Goal: Transaction & Acquisition: Purchase product/service

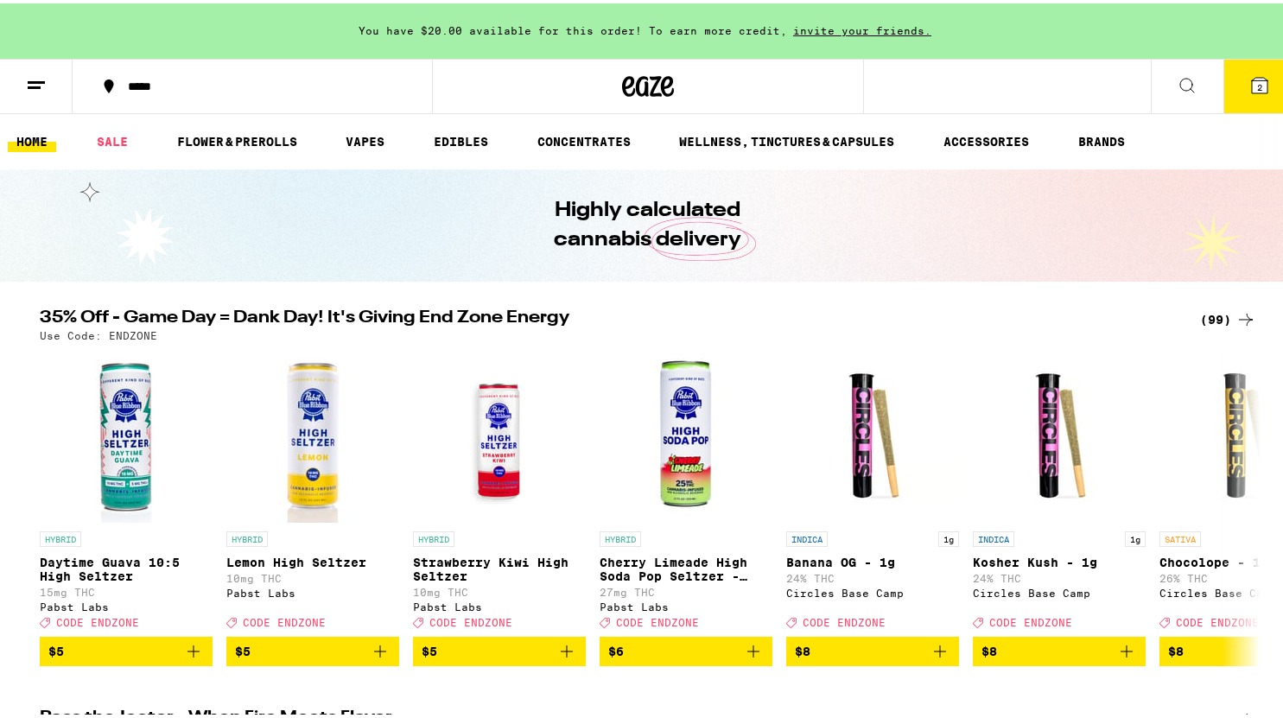
click at [1255, 92] on icon at bounding box center [1259, 82] width 21 height 21
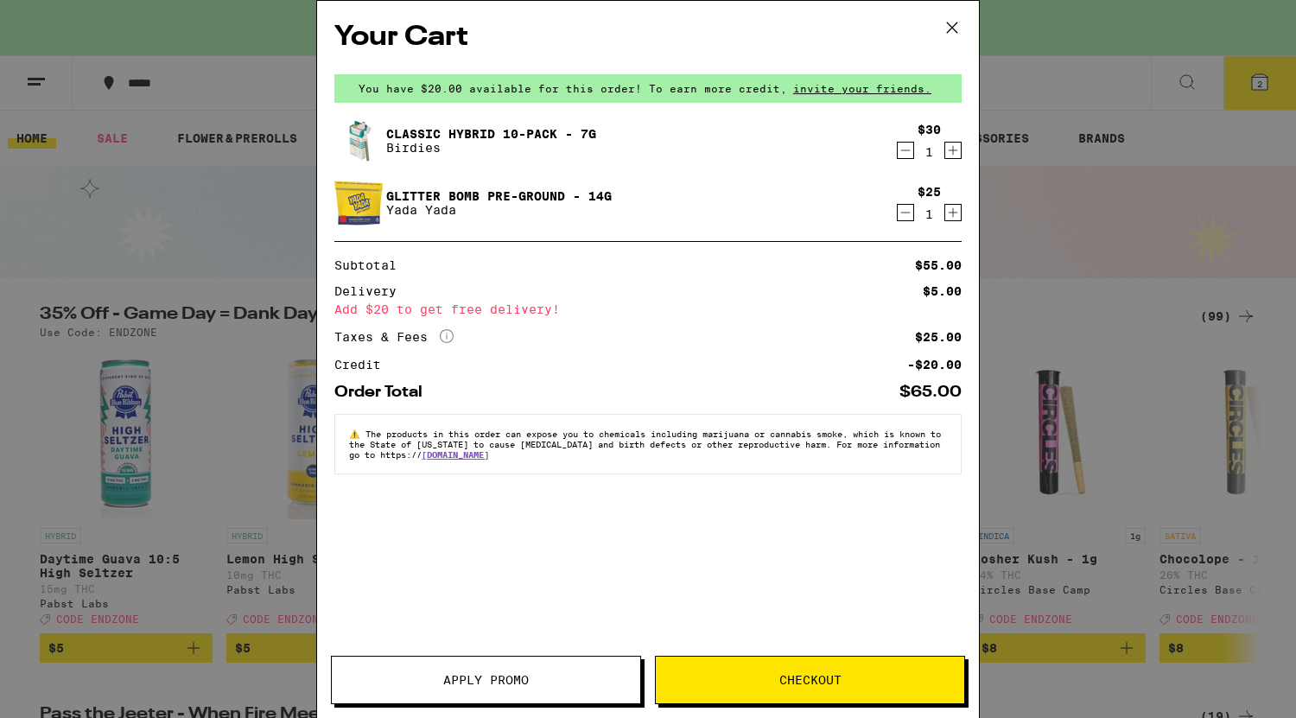
click at [905, 151] on icon "Decrement" at bounding box center [906, 150] width 16 height 21
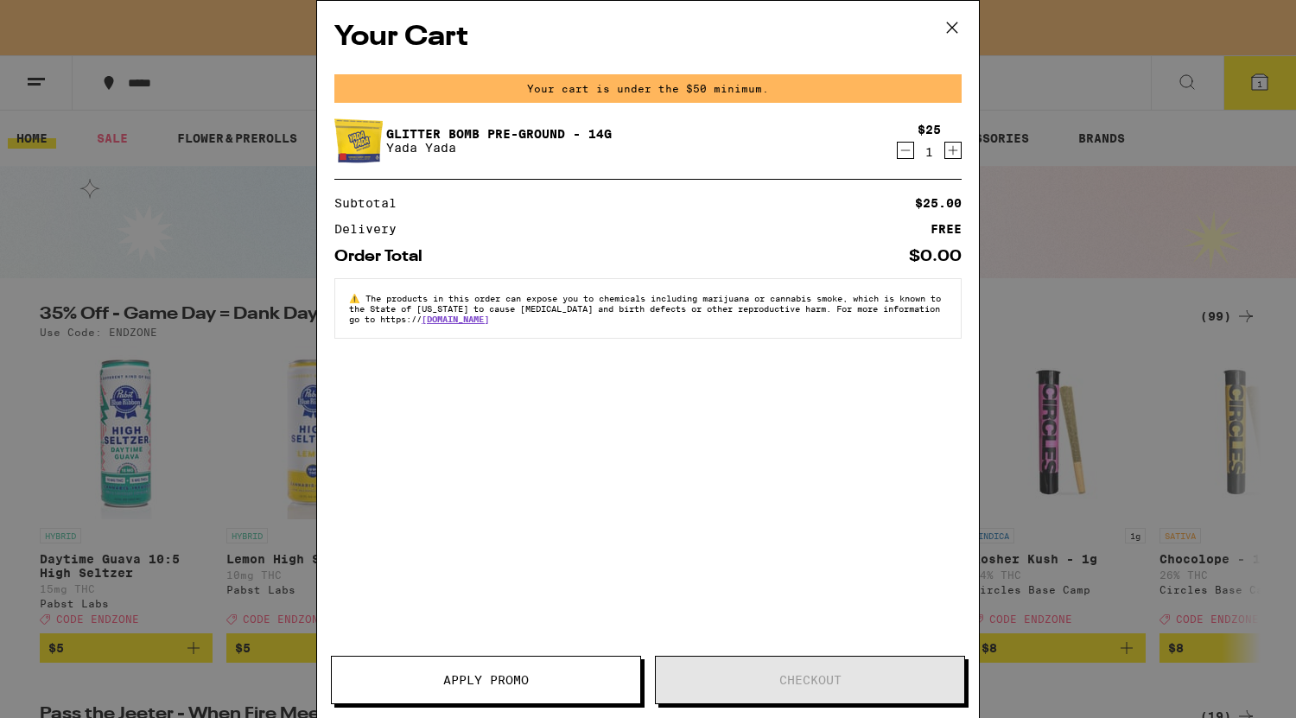
click at [904, 156] on icon "Decrement" at bounding box center [906, 150] width 16 height 21
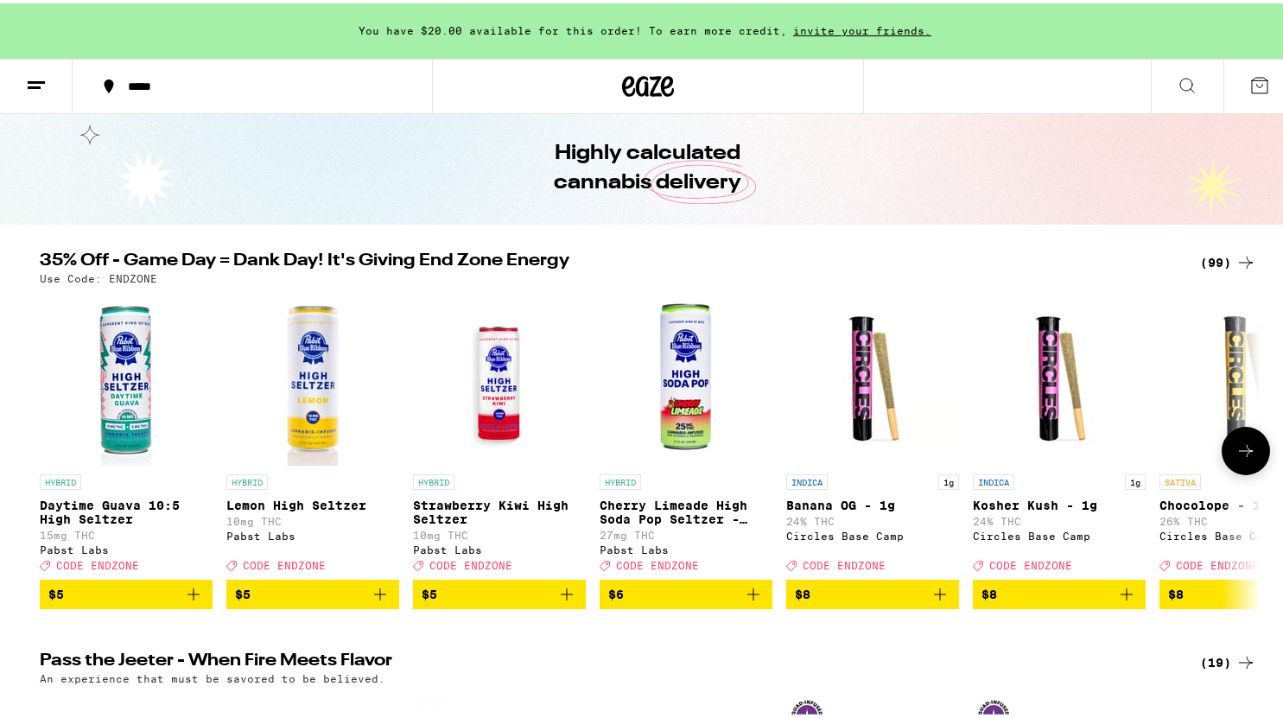
scroll to position [56, 0]
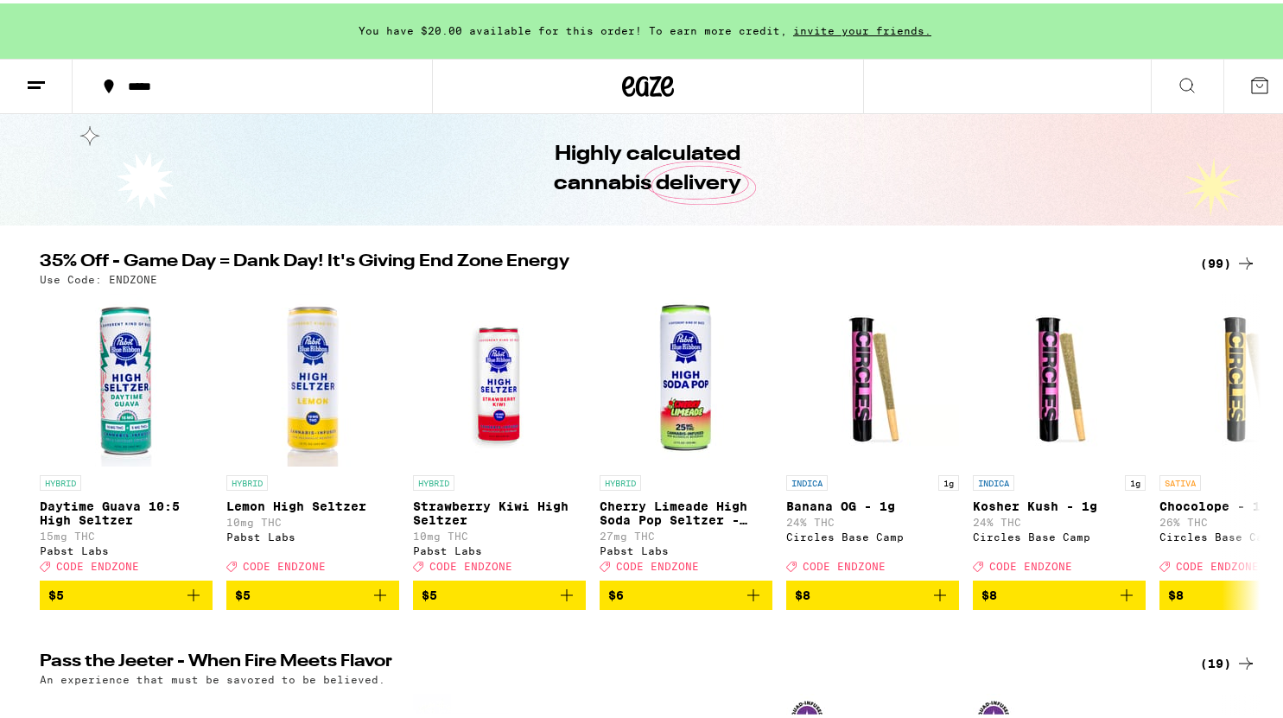
click at [1222, 257] on div "(99)" at bounding box center [1228, 260] width 56 height 21
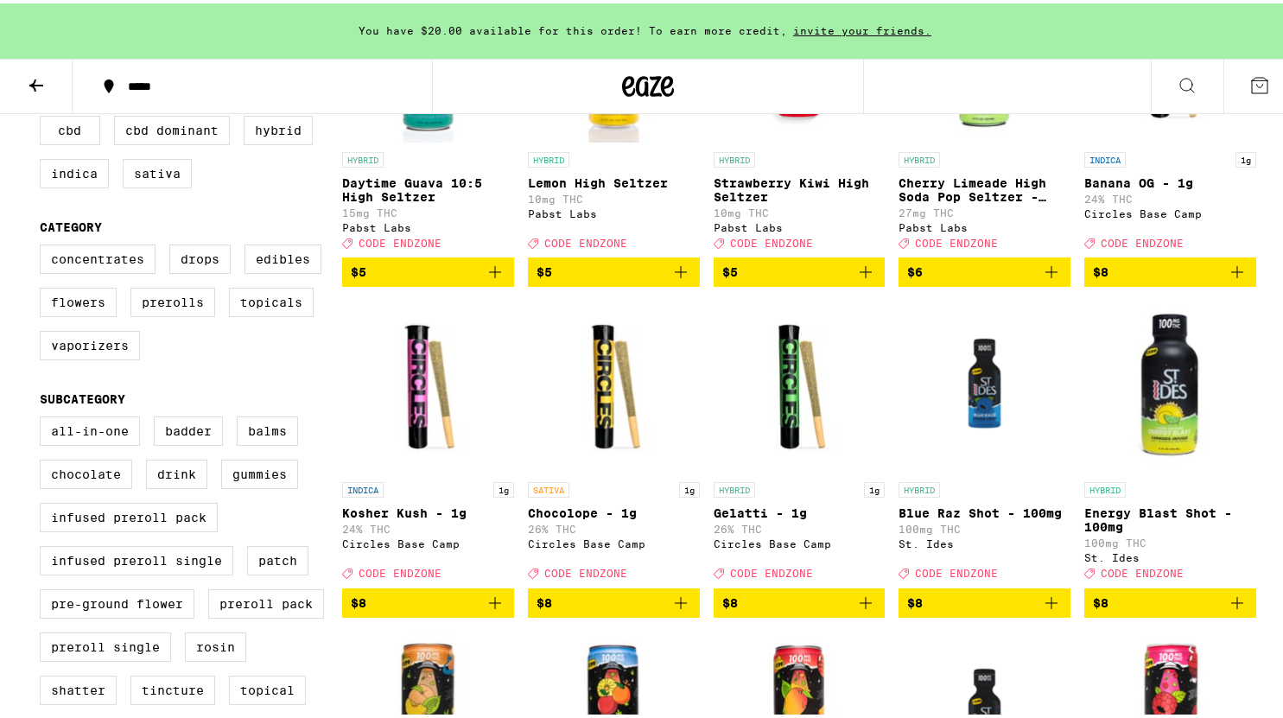
scroll to position [340, 0]
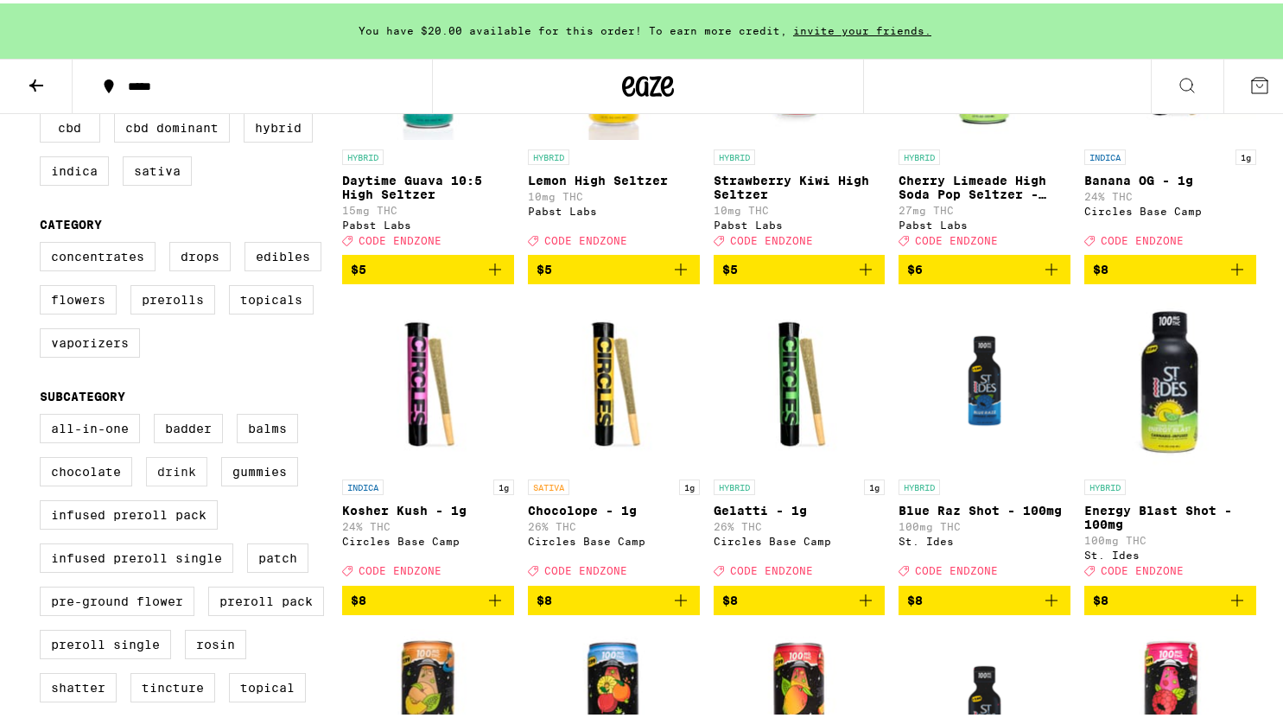
click at [178, 483] on label "Drink" at bounding box center [176, 468] width 61 height 29
click at [44, 414] on input "Drink" at bounding box center [43, 413] width 1 height 1
checkbox input "true"
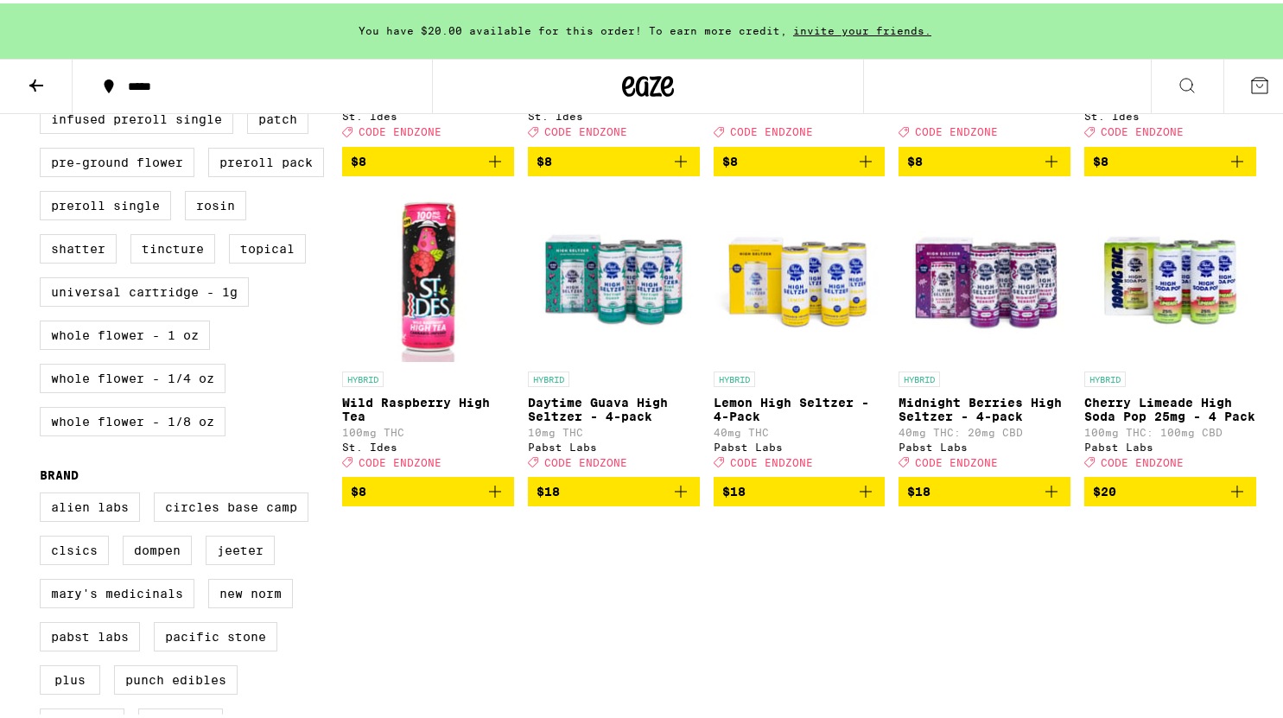
scroll to position [780, 0]
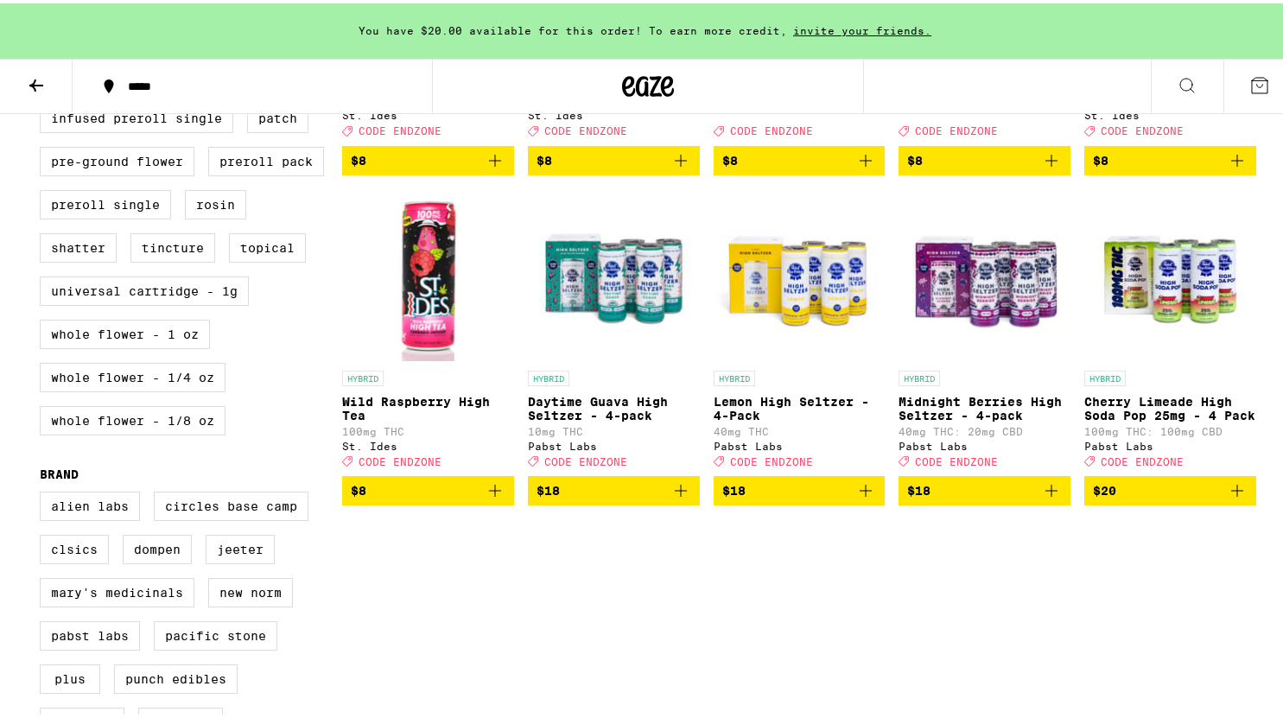
click at [608, 419] on p "Daytime Guava High Seltzer - 4-pack" at bounding box center [614, 405] width 172 height 28
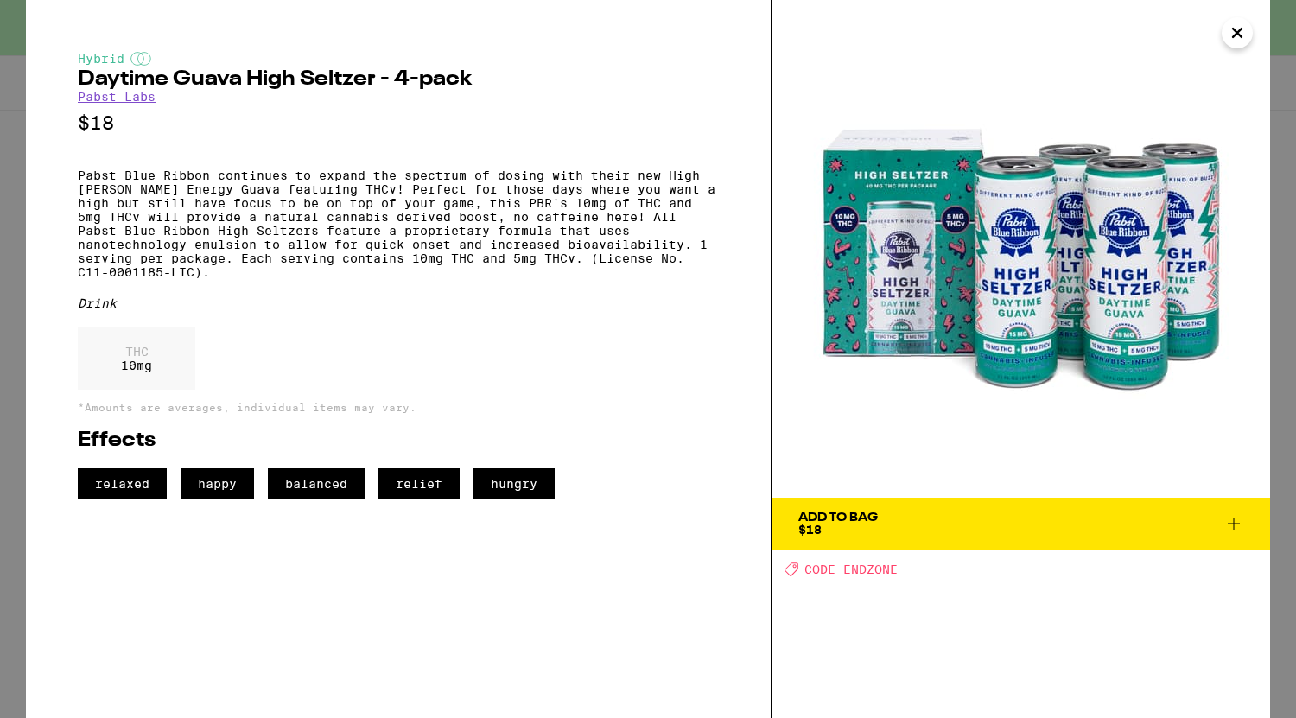
click at [1248, 36] on button "Close" at bounding box center [1237, 32] width 31 height 31
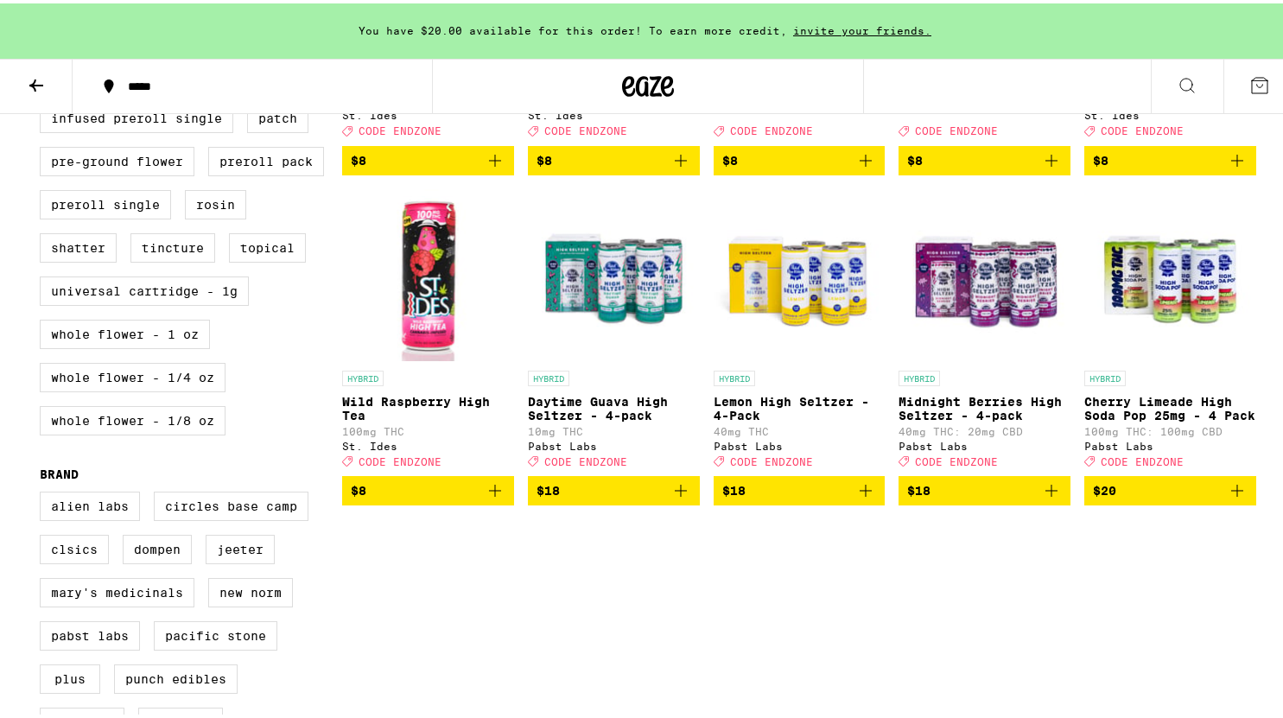
click at [1006, 419] on p "Midnight Berries High Seltzer - 4-pack" at bounding box center [985, 405] width 172 height 28
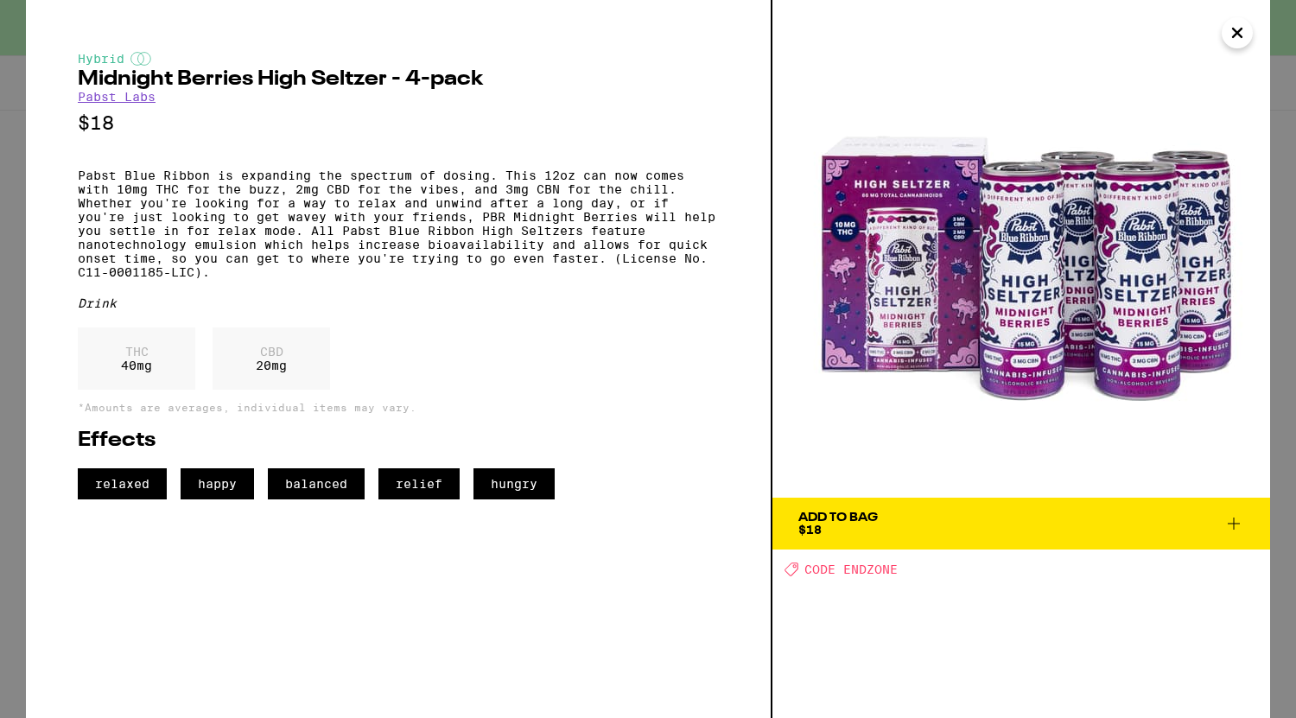
click at [1250, 38] on button "Close" at bounding box center [1237, 32] width 31 height 31
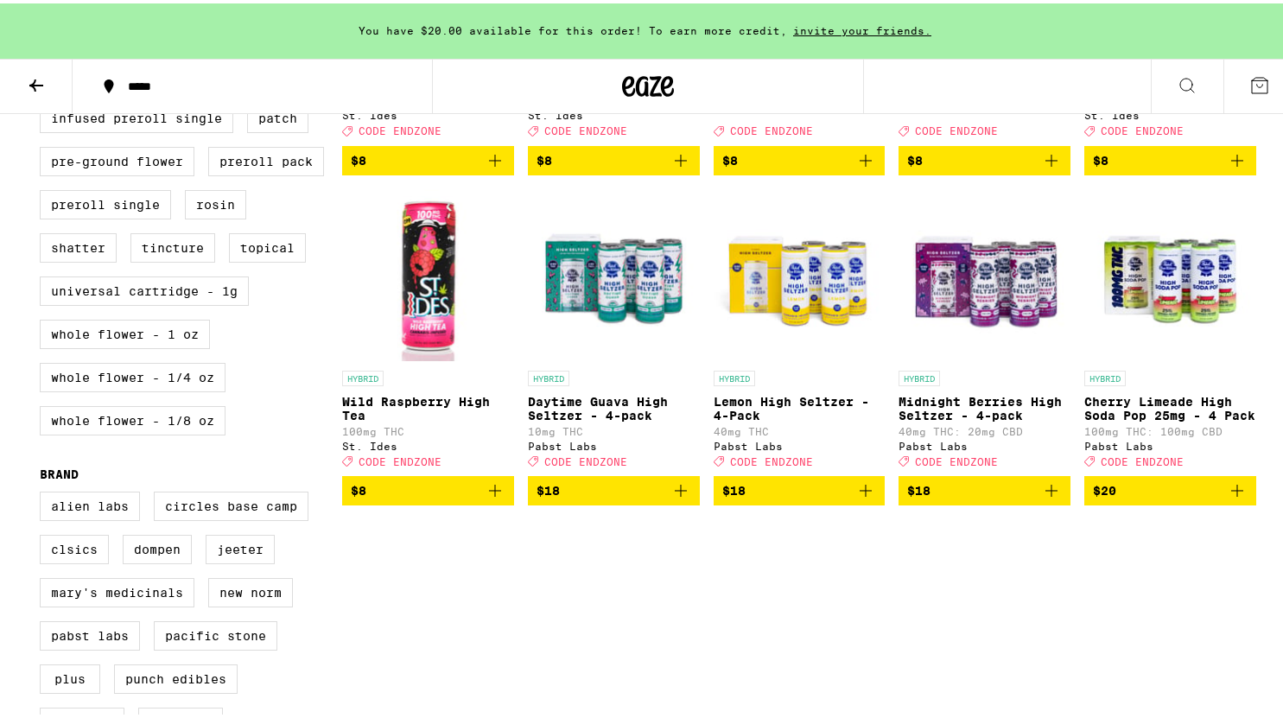
click at [595, 419] on p "Daytime Guava High Seltzer - 4-pack" at bounding box center [614, 405] width 172 height 28
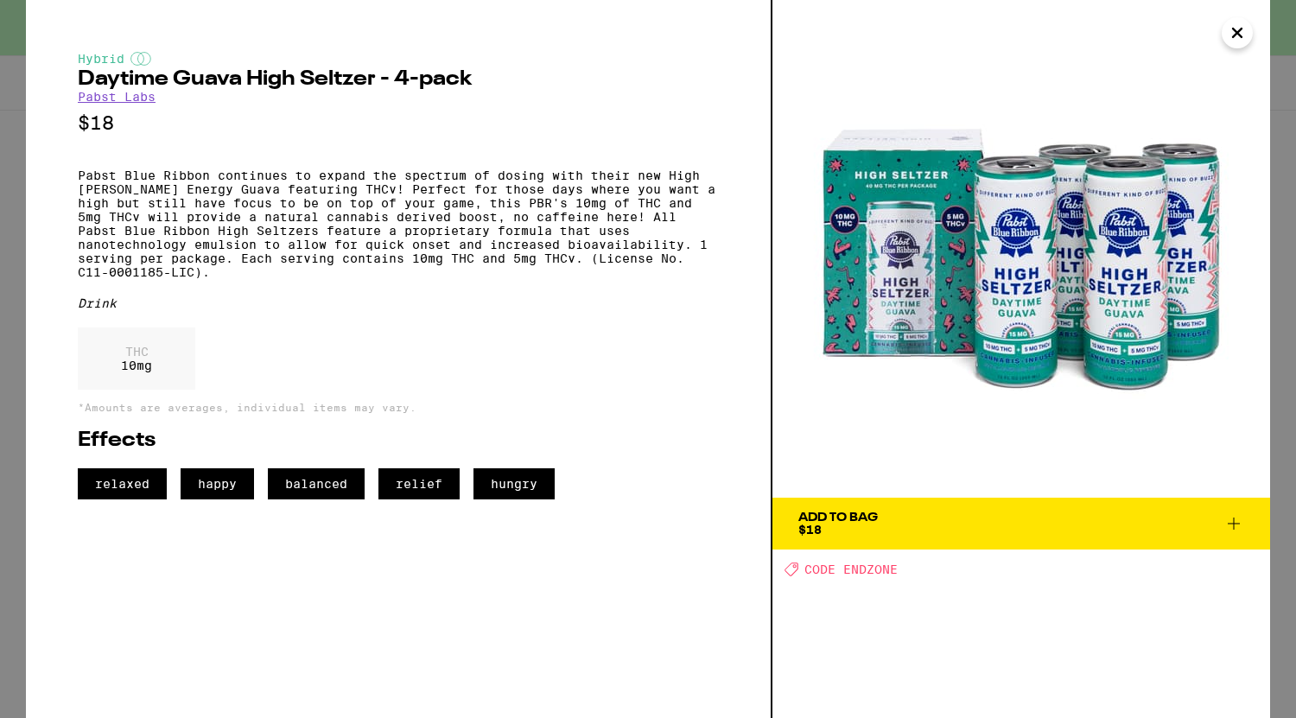
click at [1235, 44] on icon "Close" at bounding box center [1237, 33] width 21 height 26
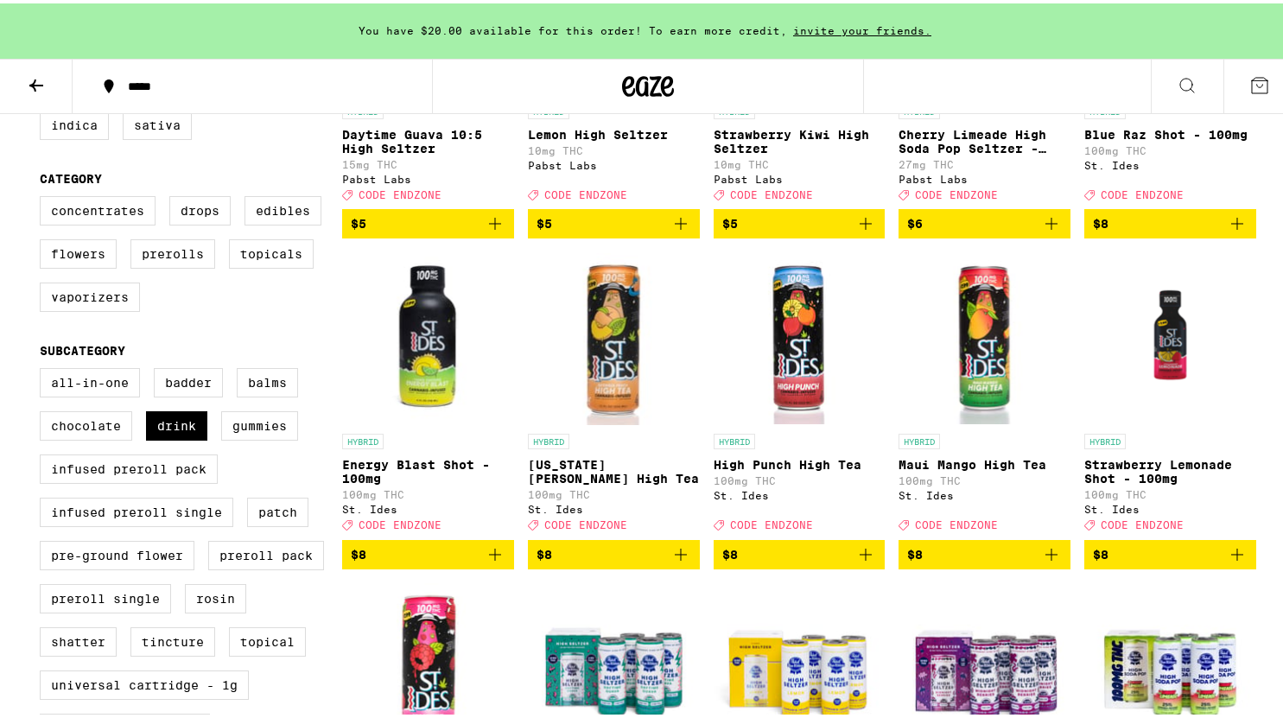
scroll to position [398, 0]
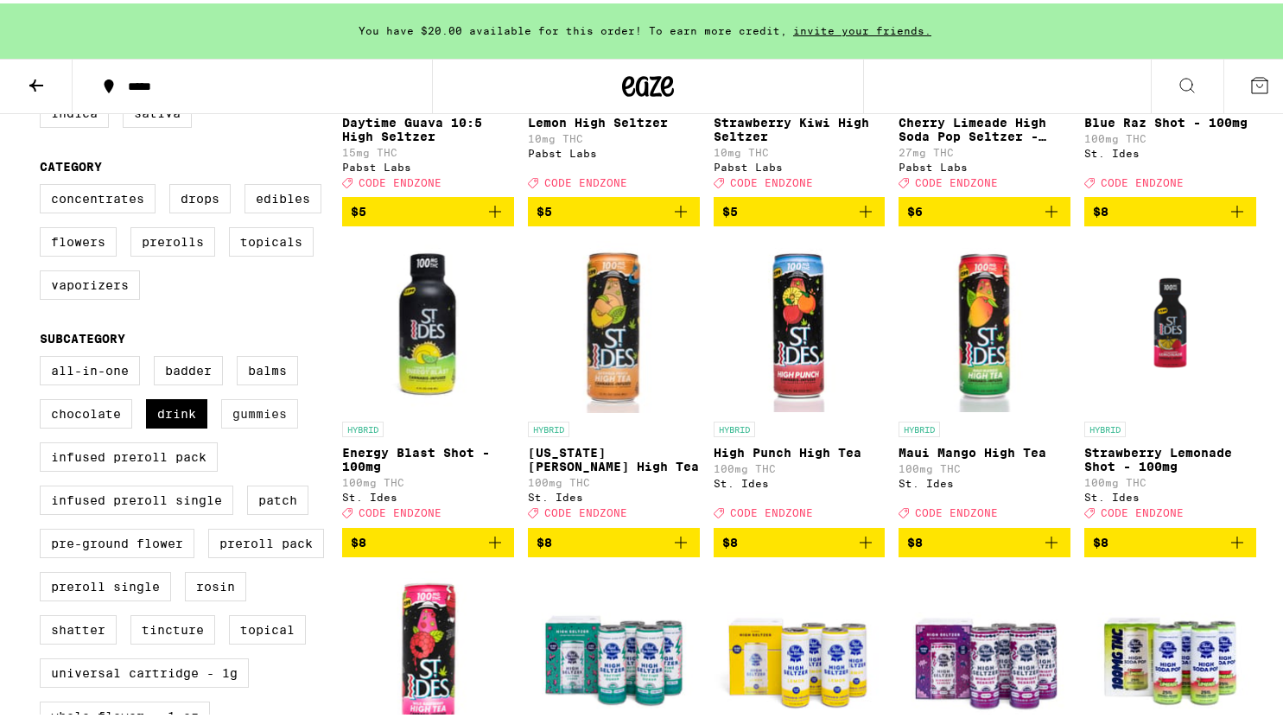
click at [262, 425] on label "Gummies" at bounding box center [259, 410] width 77 height 29
click at [44, 356] on input "Gummies" at bounding box center [43, 355] width 1 height 1
checkbox input "true"
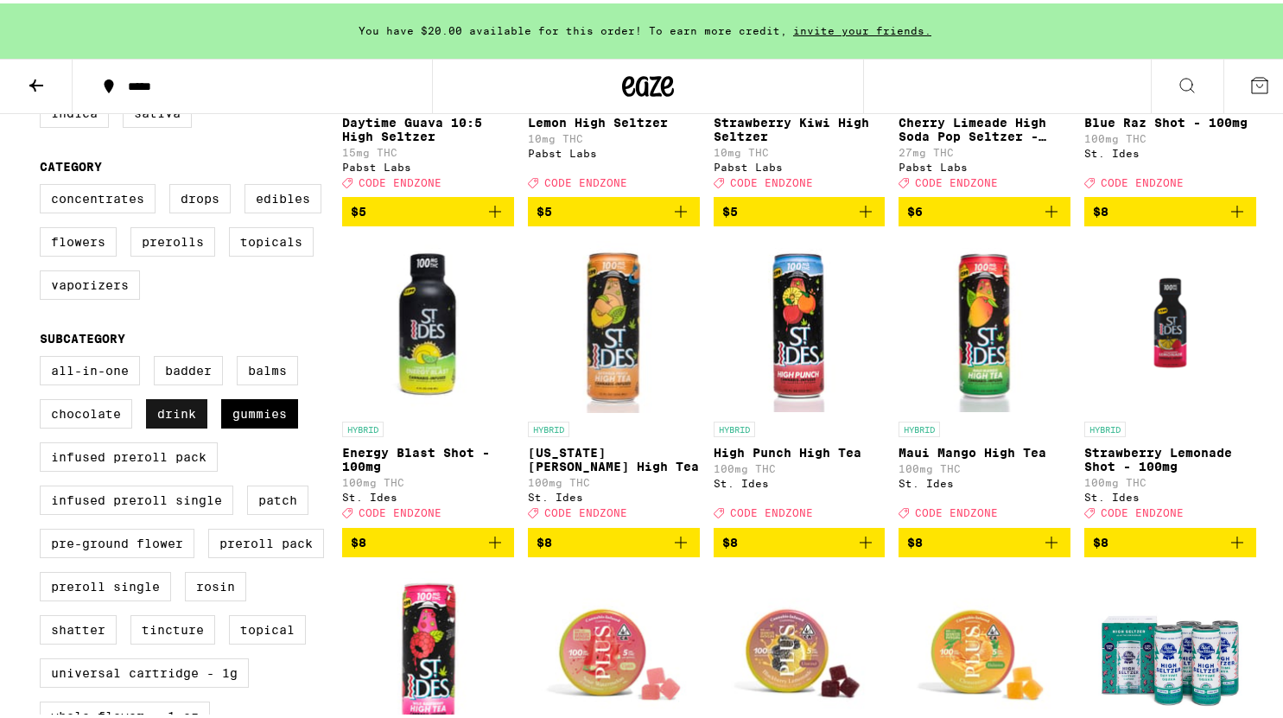
click at [175, 425] on label "Drink" at bounding box center [176, 410] width 61 height 29
click at [44, 356] on input "Drink" at bounding box center [43, 355] width 1 height 1
checkbox input "false"
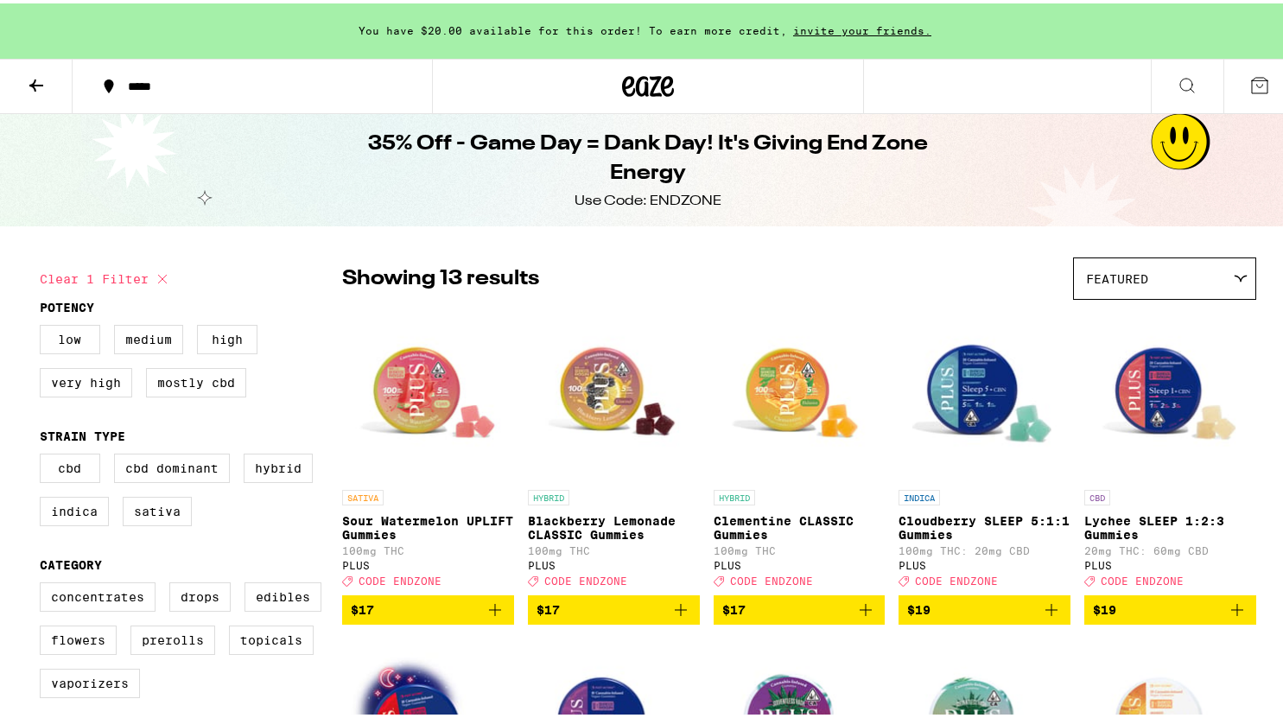
click at [23, 84] on button at bounding box center [36, 83] width 73 height 54
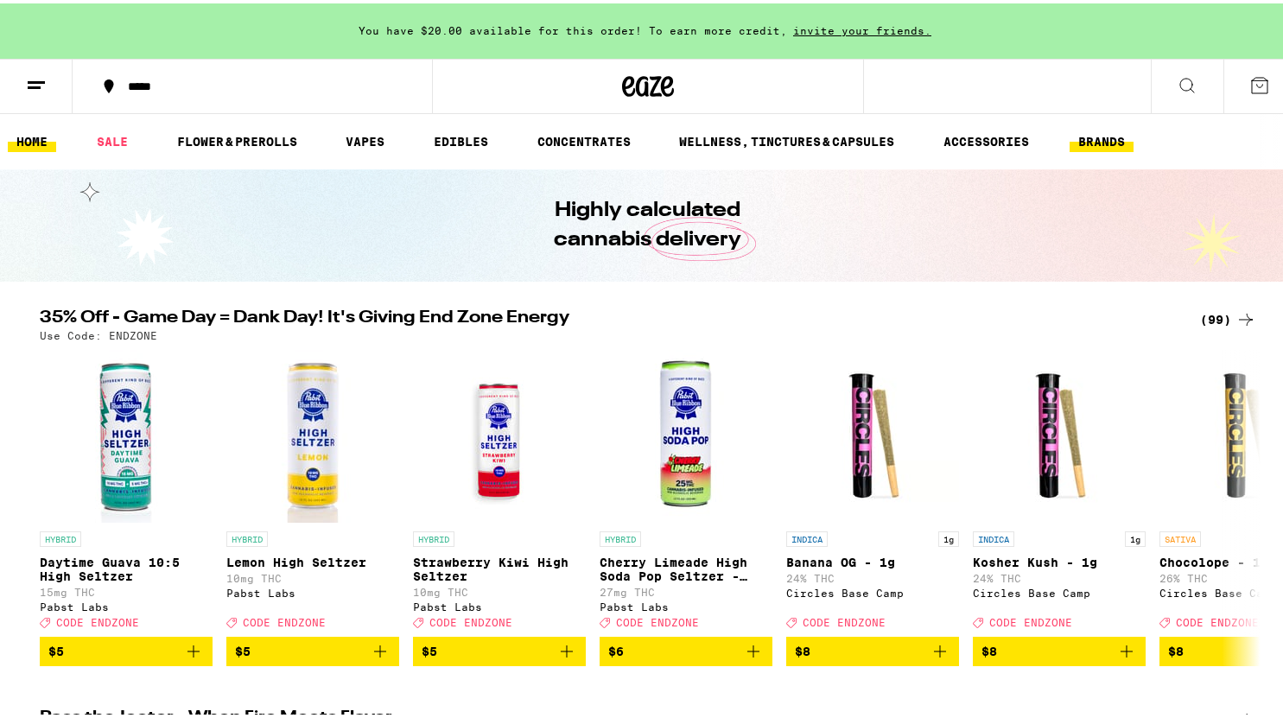
click at [1109, 136] on link "BRANDS" at bounding box center [1102, 138] width 64 height 21
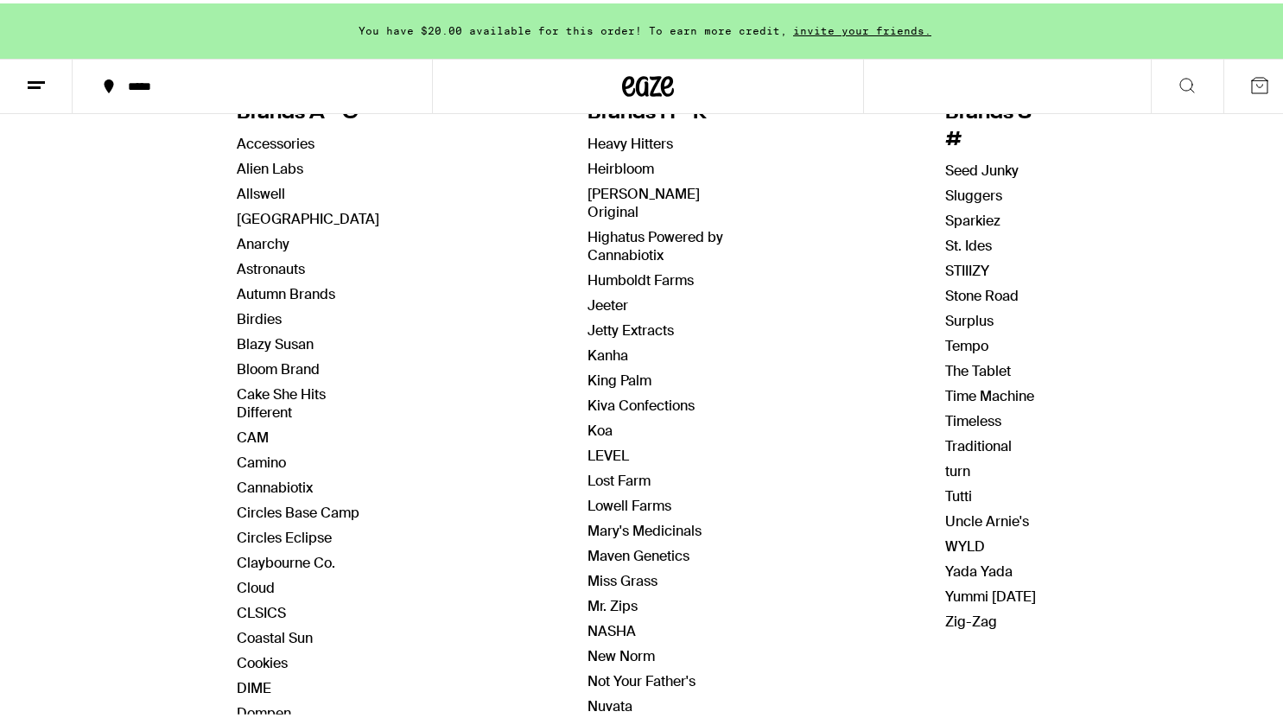
scroll to position [221, 0]
click at [269, 460] on link "Camino" at bounding box center [261, 458] width 49 height 18
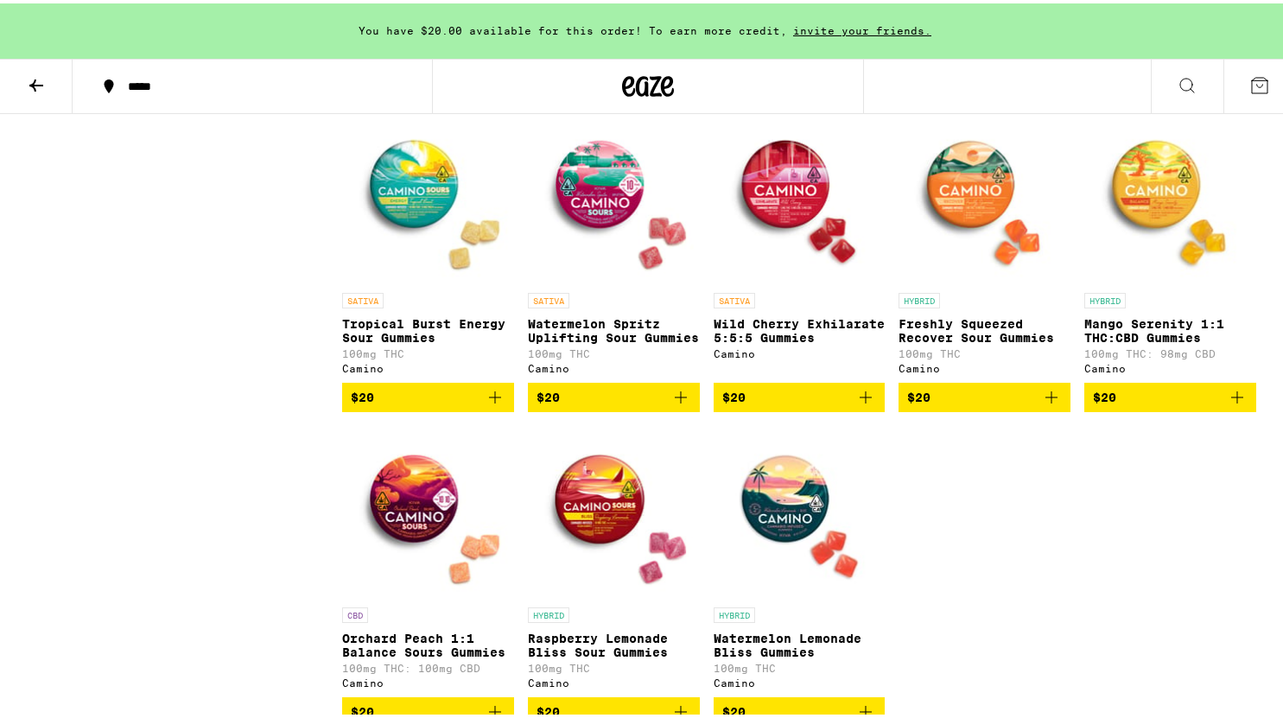
scroll to position [816, 0]
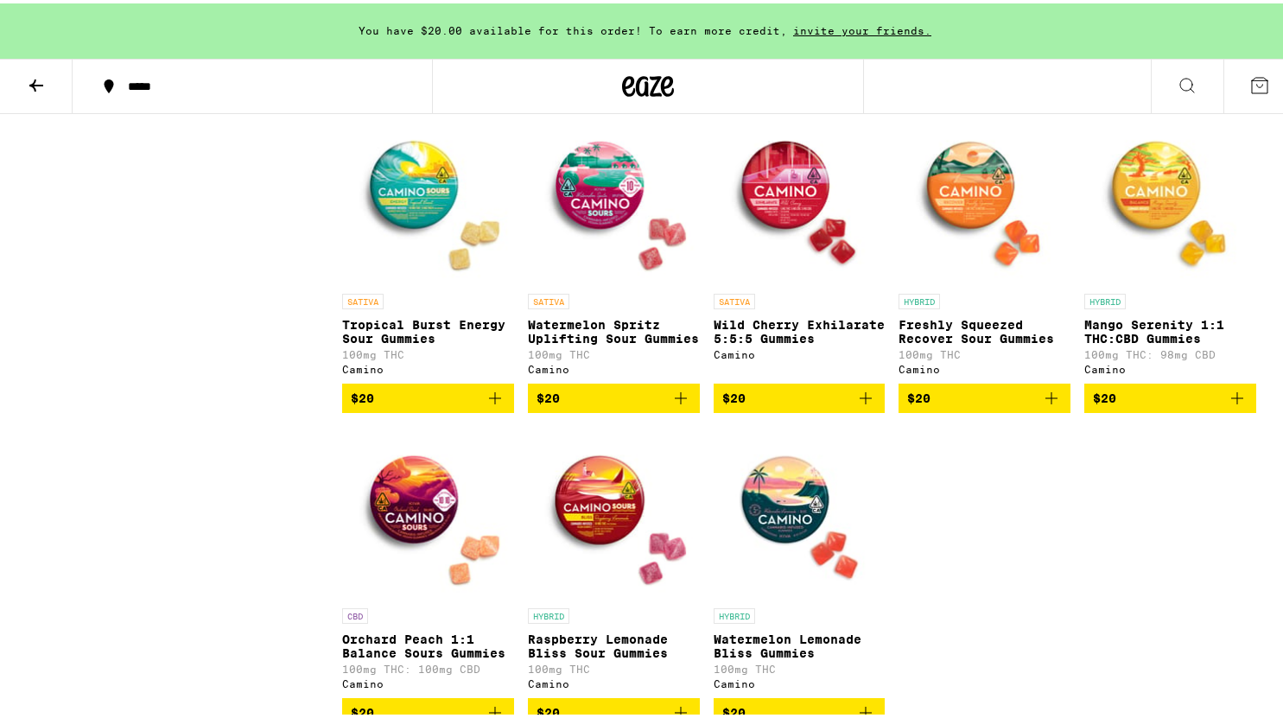
click at [1159, 200] on img "Open page for Mango Serenity 1:1 THC:CBD Gummies from Camino" at bounding box center [1170, 195] width 172 height 173
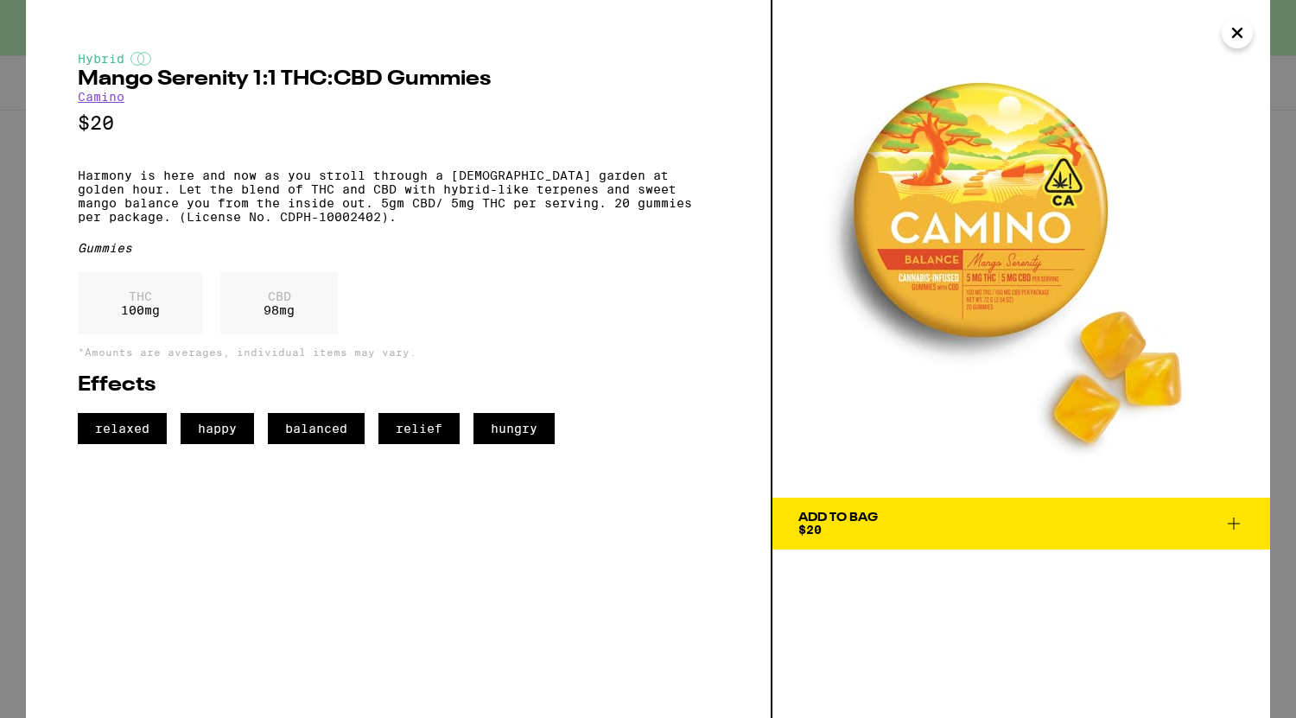
click at [1248, 59] on img at bounding box center [1021, 249] width 498 height 498
click at [1244, 29] on icon "Close" at bounding box center [1237, 33] width 21 height 26
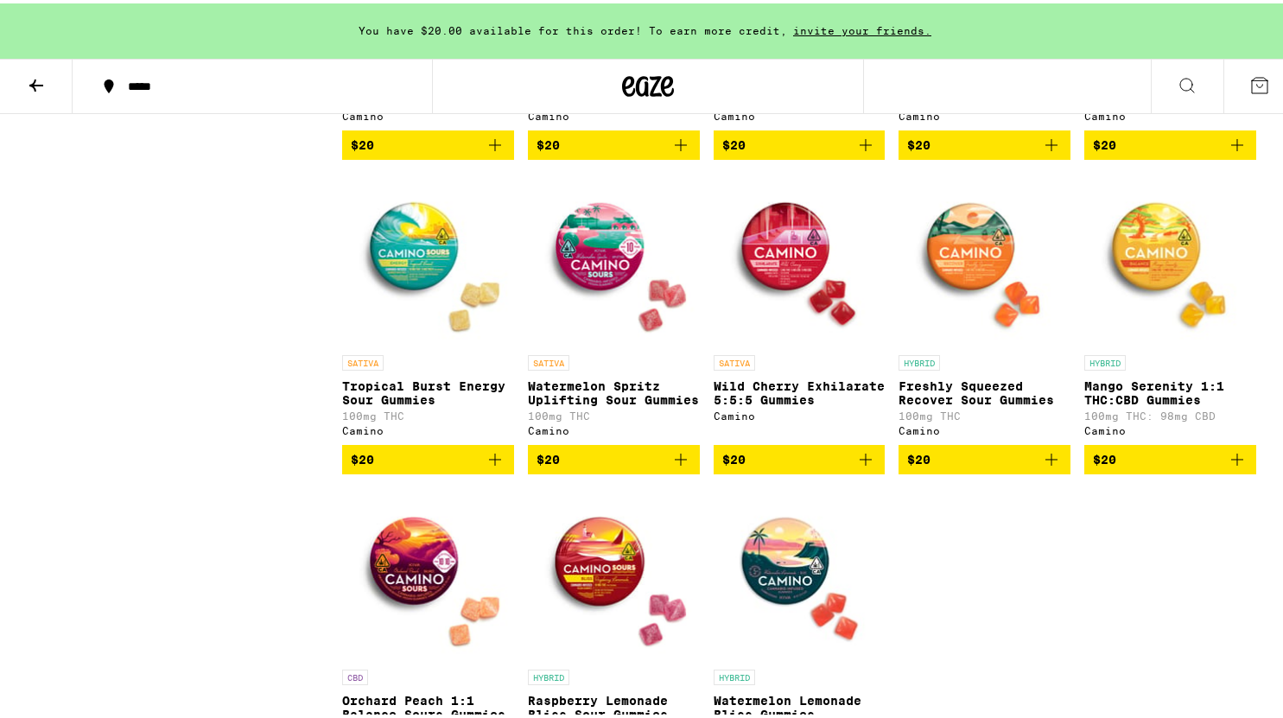
scroll to position [949, 0]
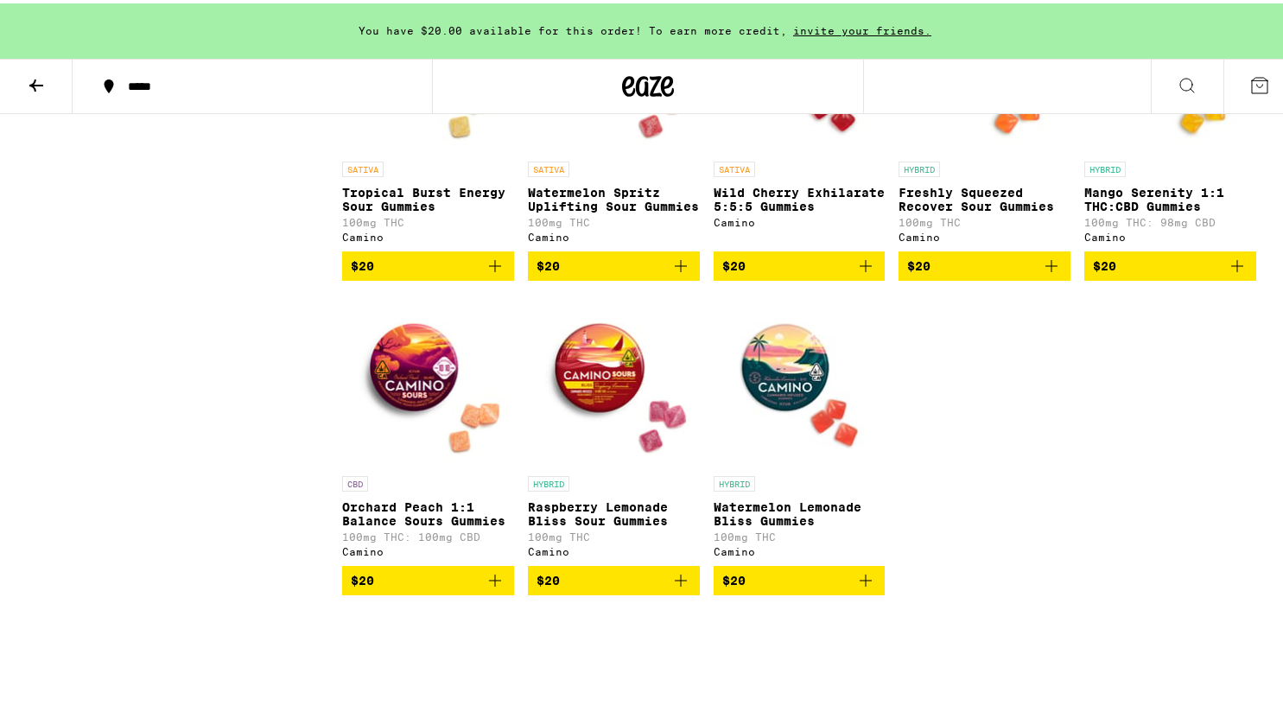
click at [608, 520] on p "Raspberry Lemonade Bliss Sour Gummies" at bounding box center [614, 511] width 172 height 28
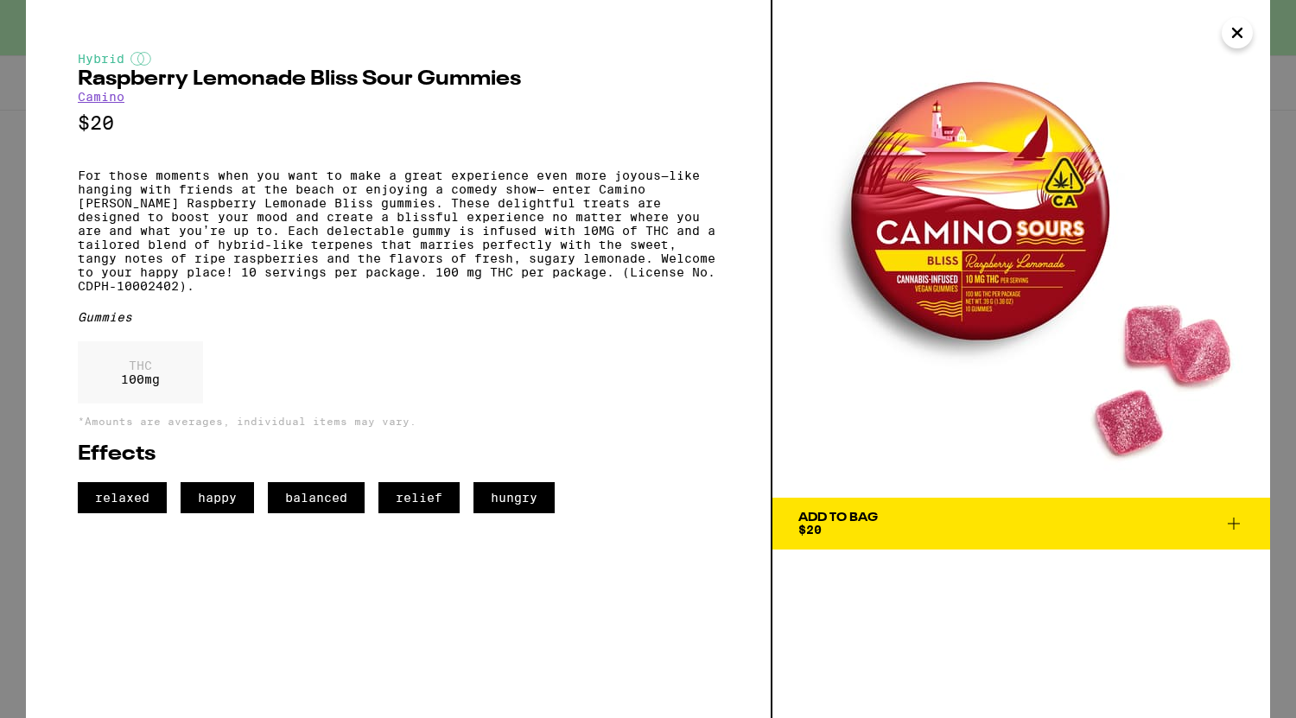
click at [1237, 33] on icon "Close" at bounding box center [1237, 33] width 9 height 9
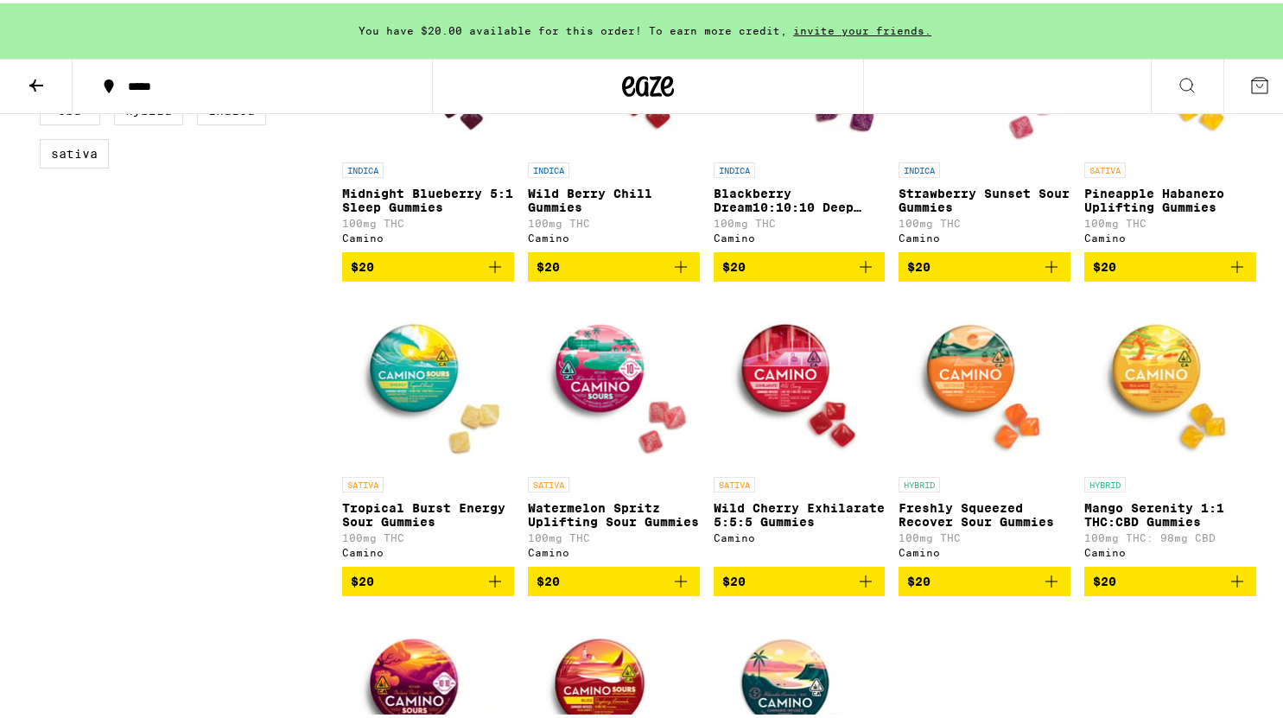
scroll to position [635, 0]
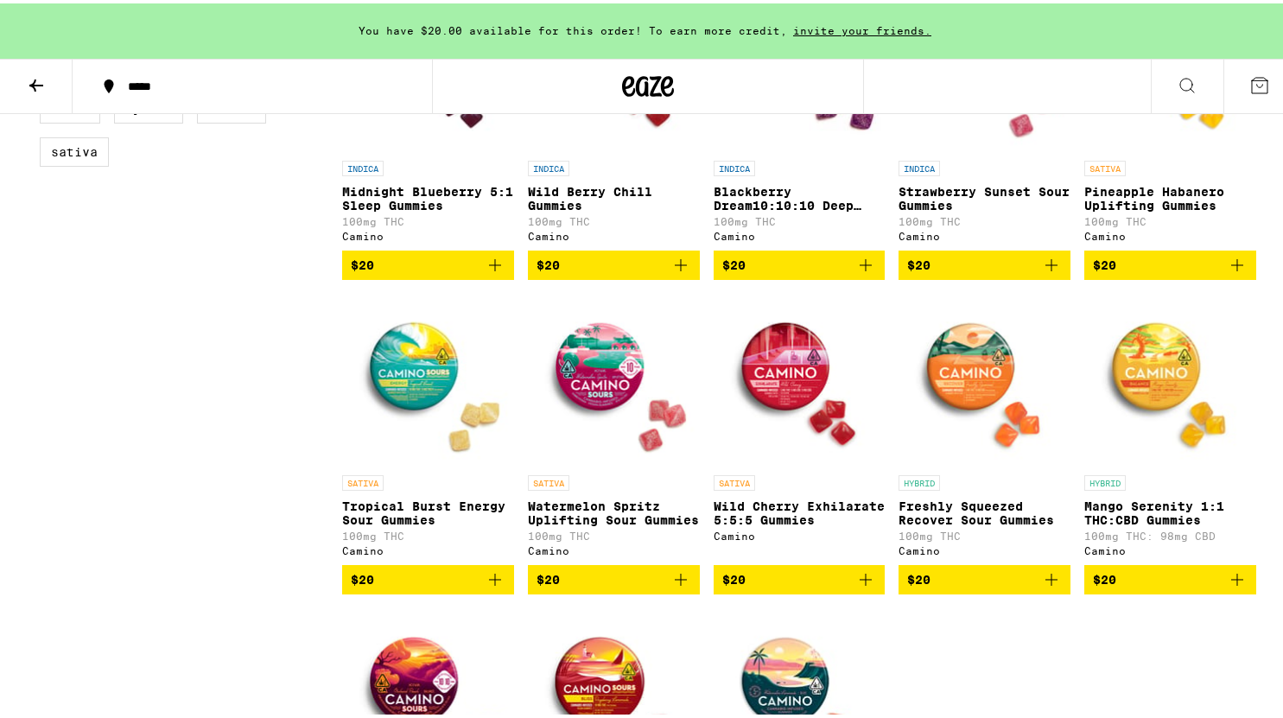
click at [791, 378] on img "Open page for Wild Cherry Exhilarate 5:5:5 Gummies from Camino" at bounding box center [800, 376] width 172 height 173
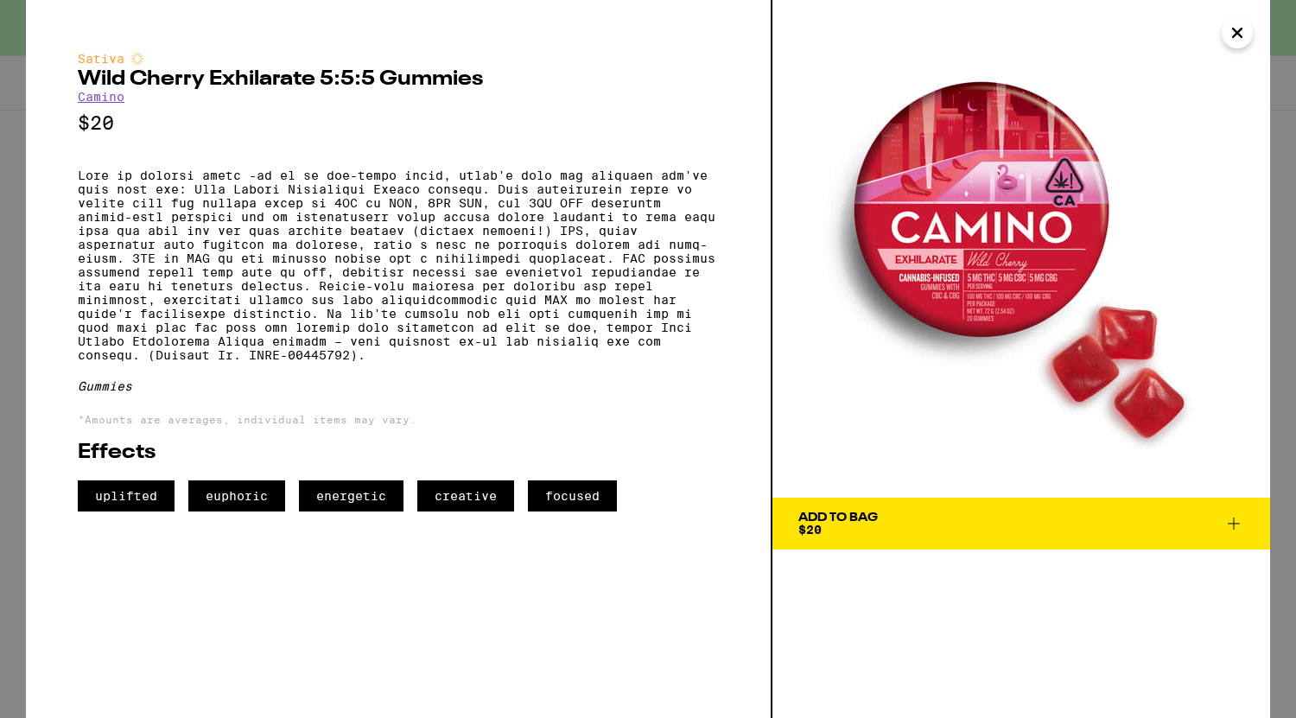
click at [1247, 41] on icon "Close" at bounding box center [1237, 33] width 21 height 26
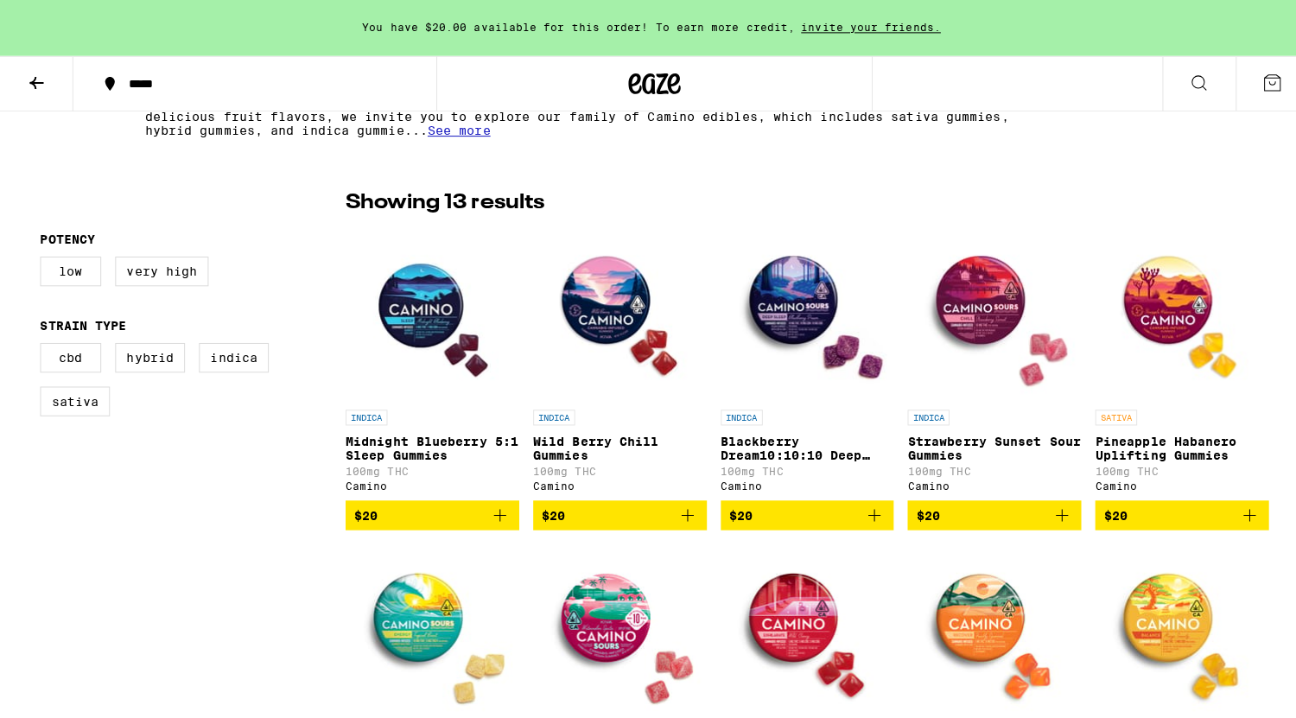
scroll to position [387, 0]
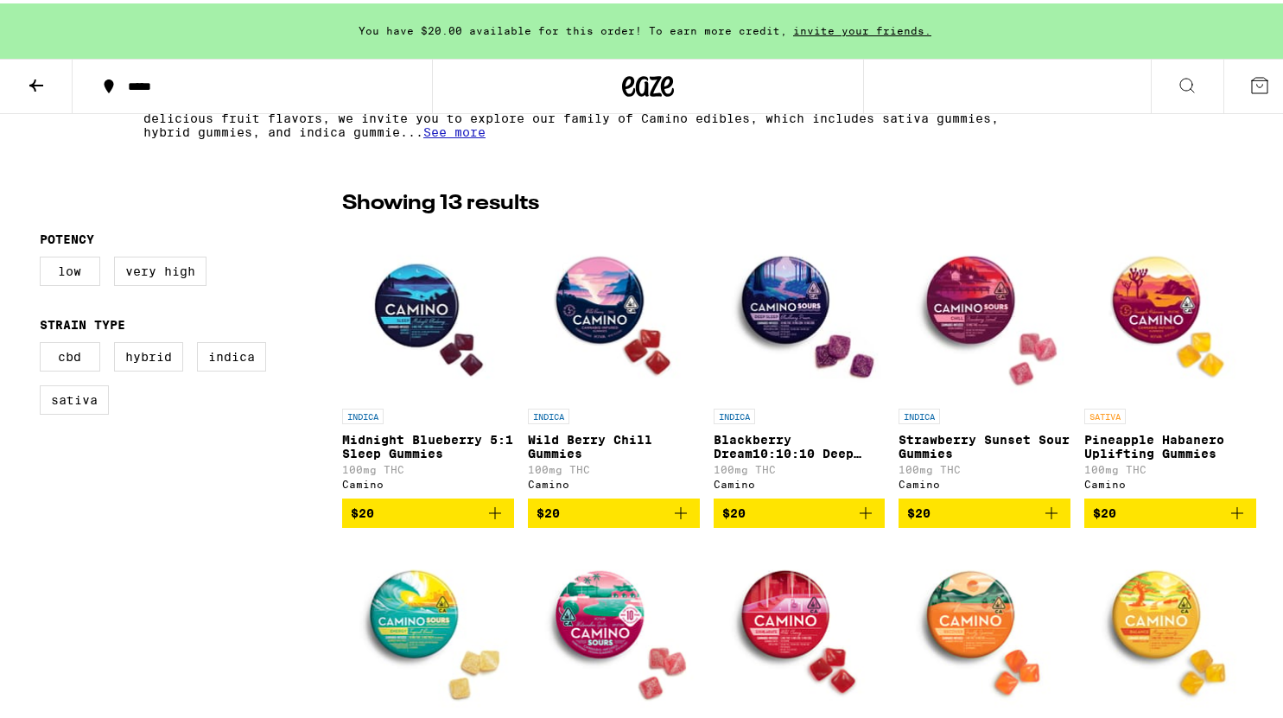
click at [1158, 584] on img "Open page for Mango Serenity 1:1 THC:CBD Gummies from Camino" at bounding box center [1170, 624] width 172 height 173
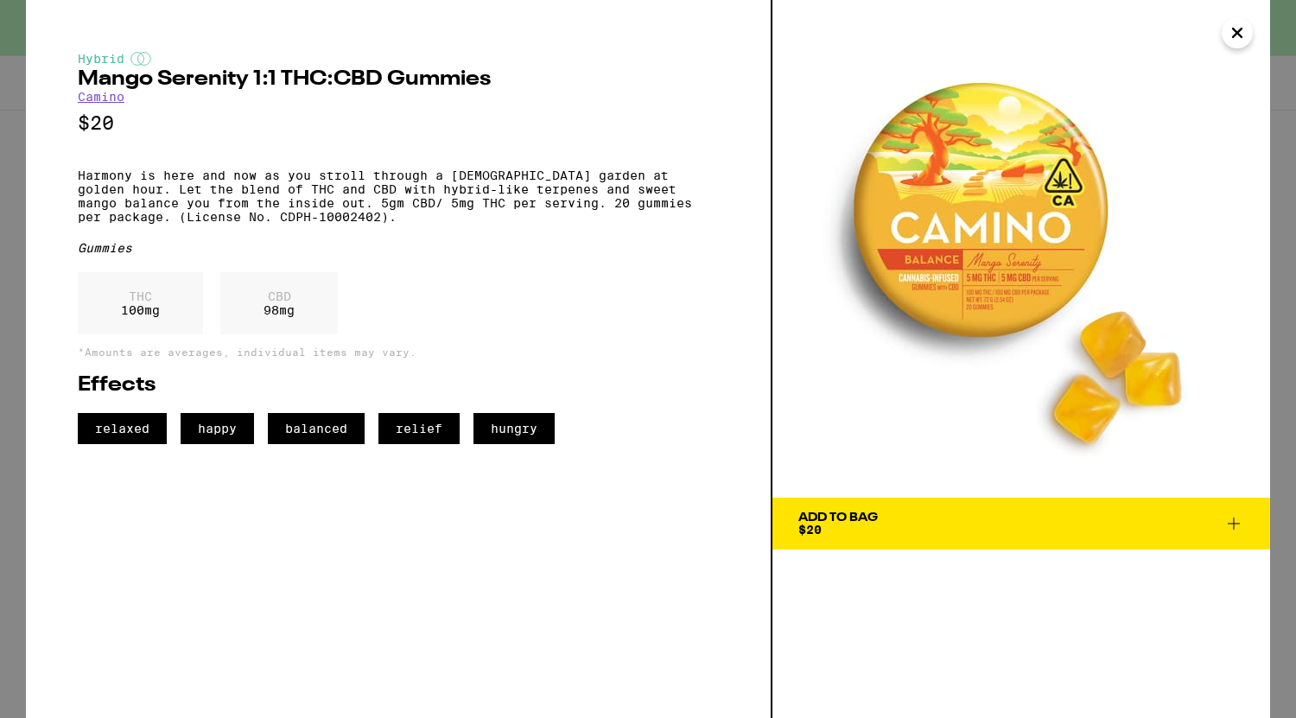
click at [1232, 511] on span "Add To Bag $20" at bounding box center [1021, 523] width 446 height 24
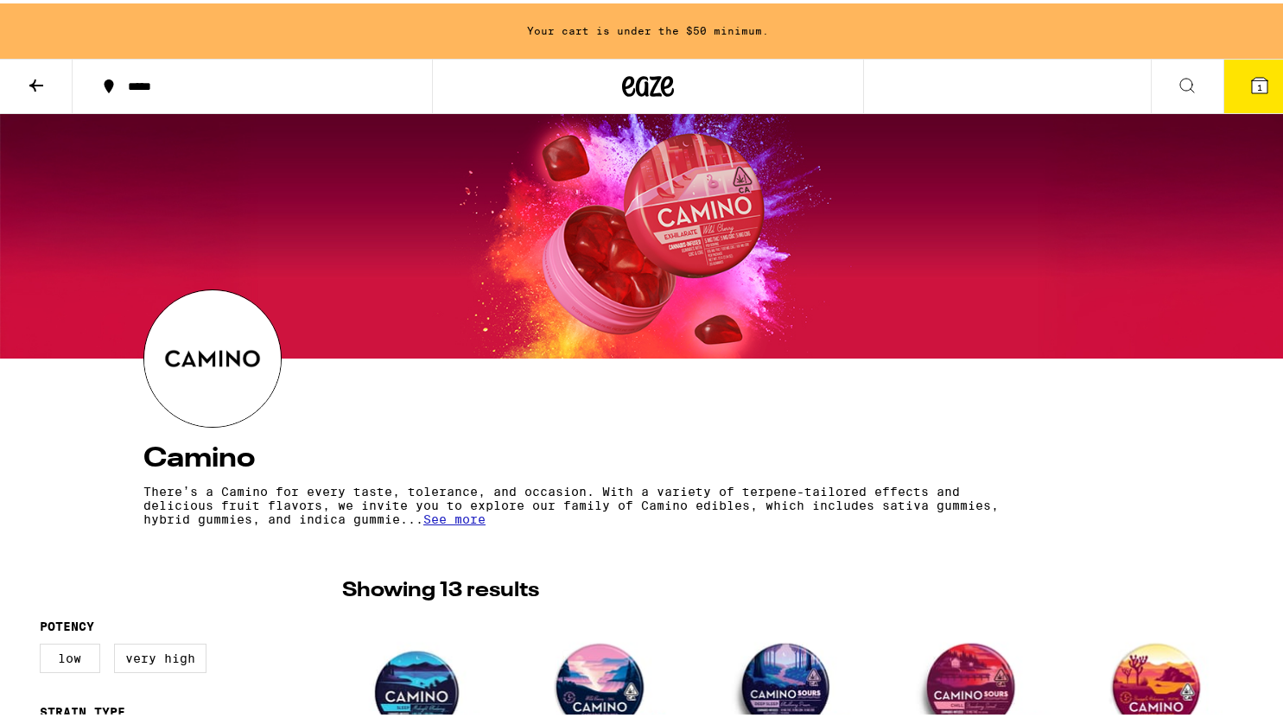
click at [35, 110] on button at bounding box center [36, 83] width 73 height 54
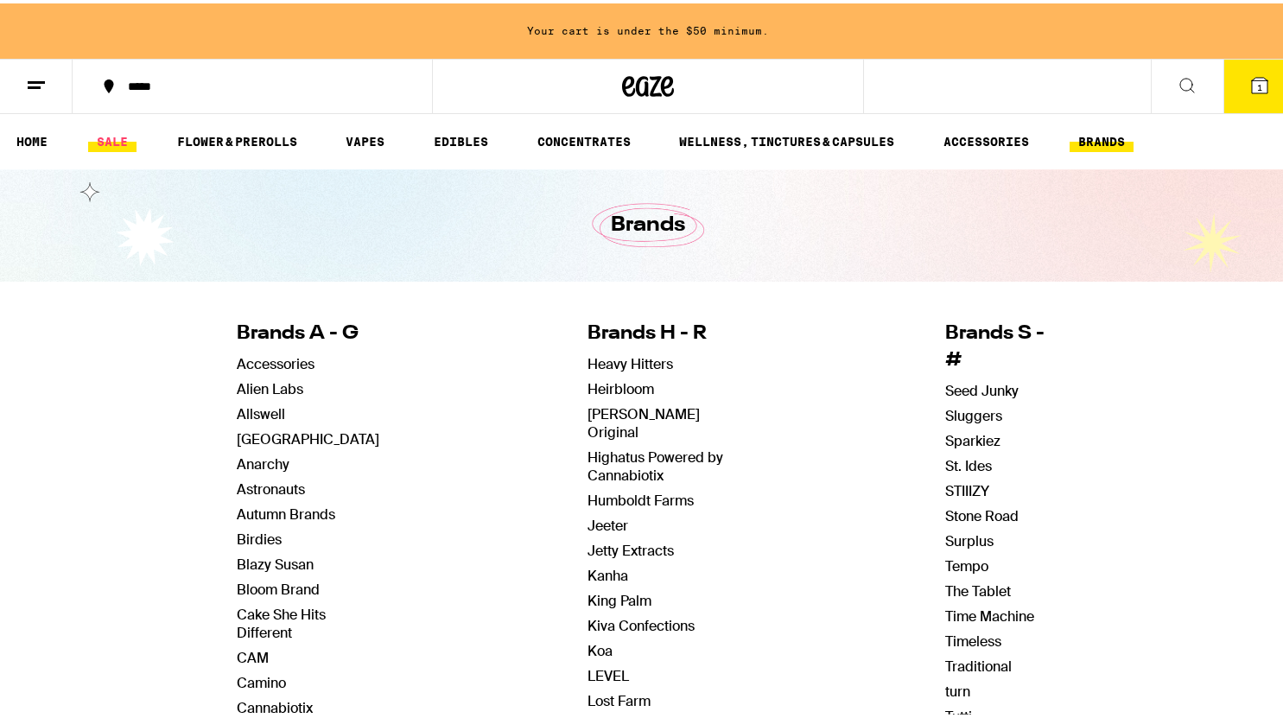
click at [101, 144] on link "SALE" at bounding box center [112, 138] width 48 height 21
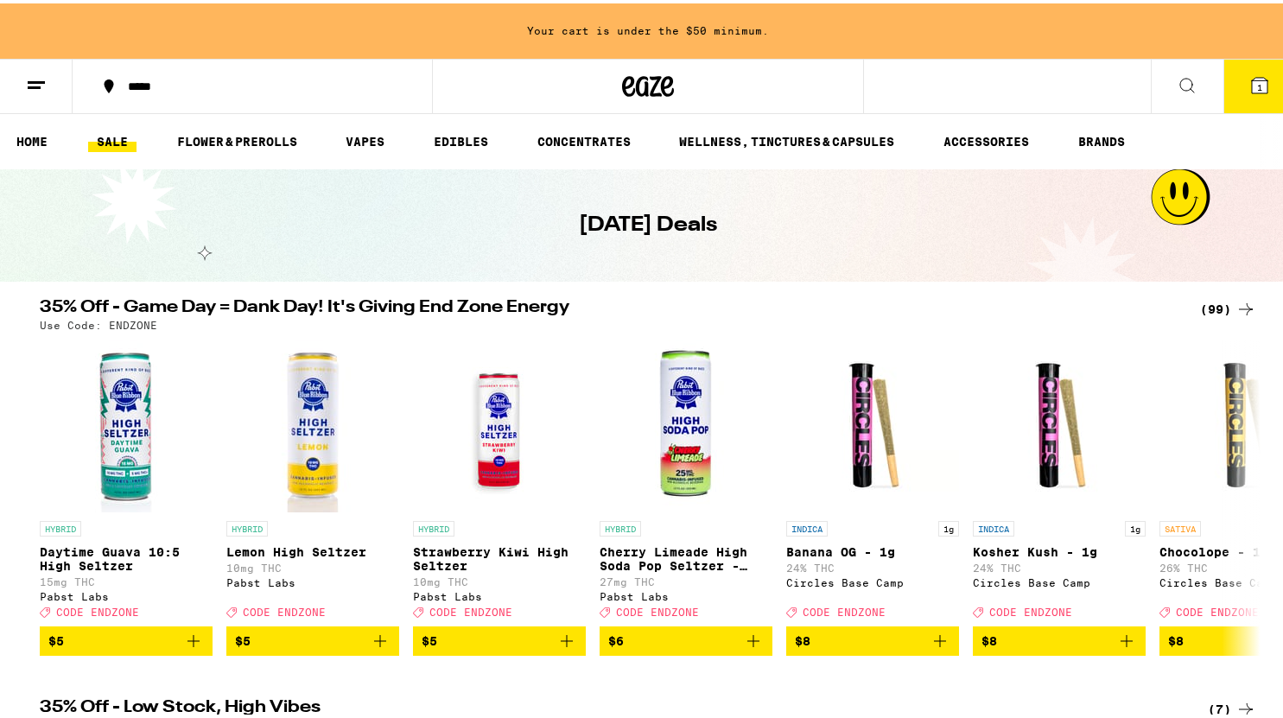
click at [1229, 304] on div "(99)" at bounding box center [1228, 305] width 56 height 21
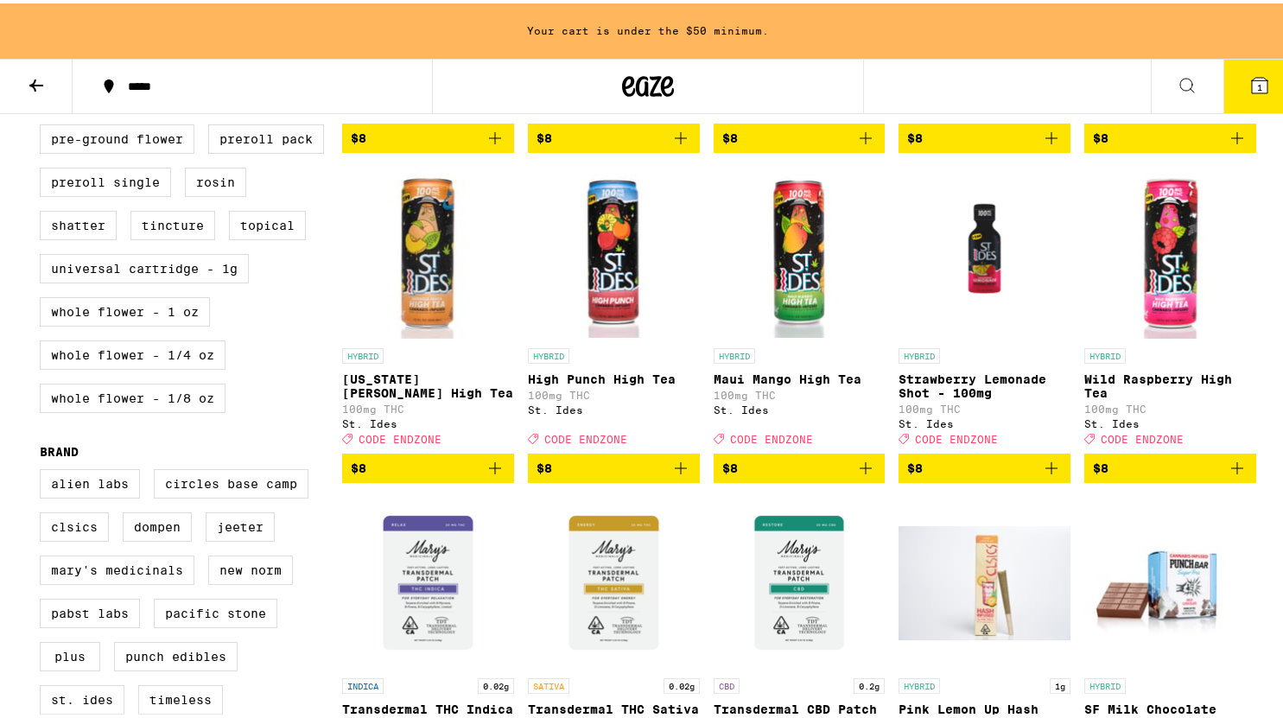
scroll to position [806, 0]
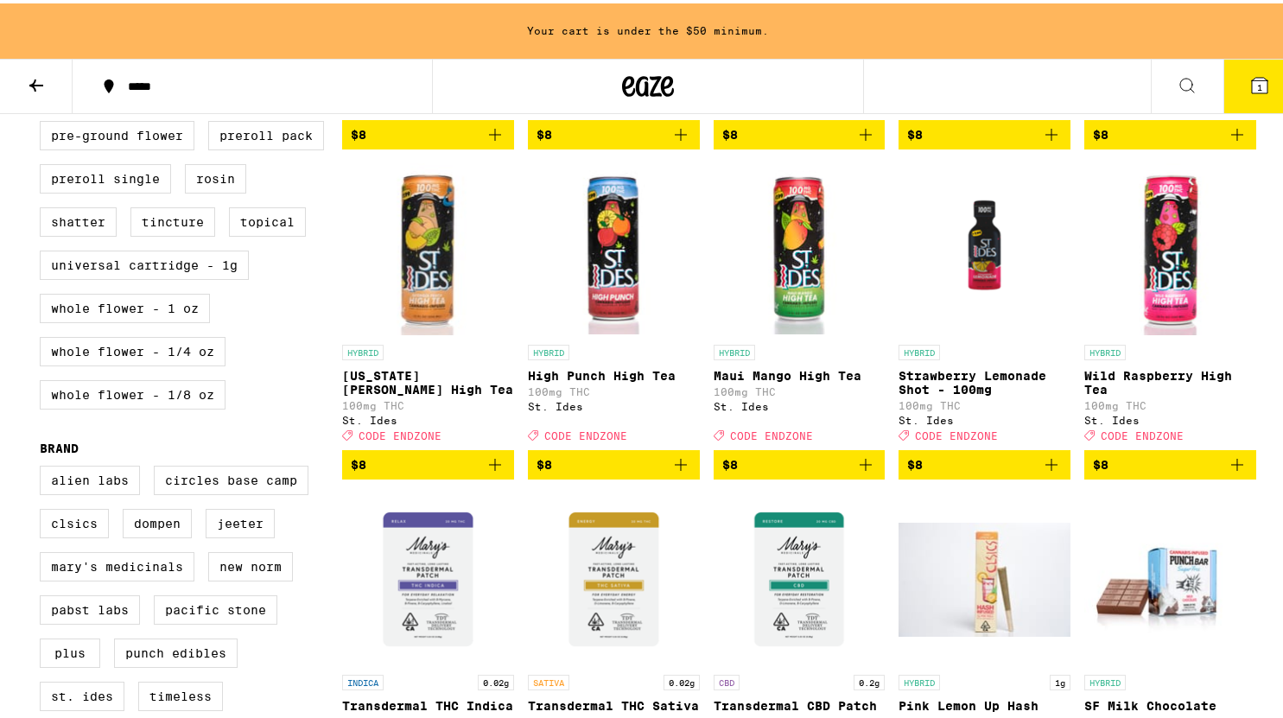
click at [486, 472] on icon "Add to bag" at bounding box center [495, 461] width 21 height 21
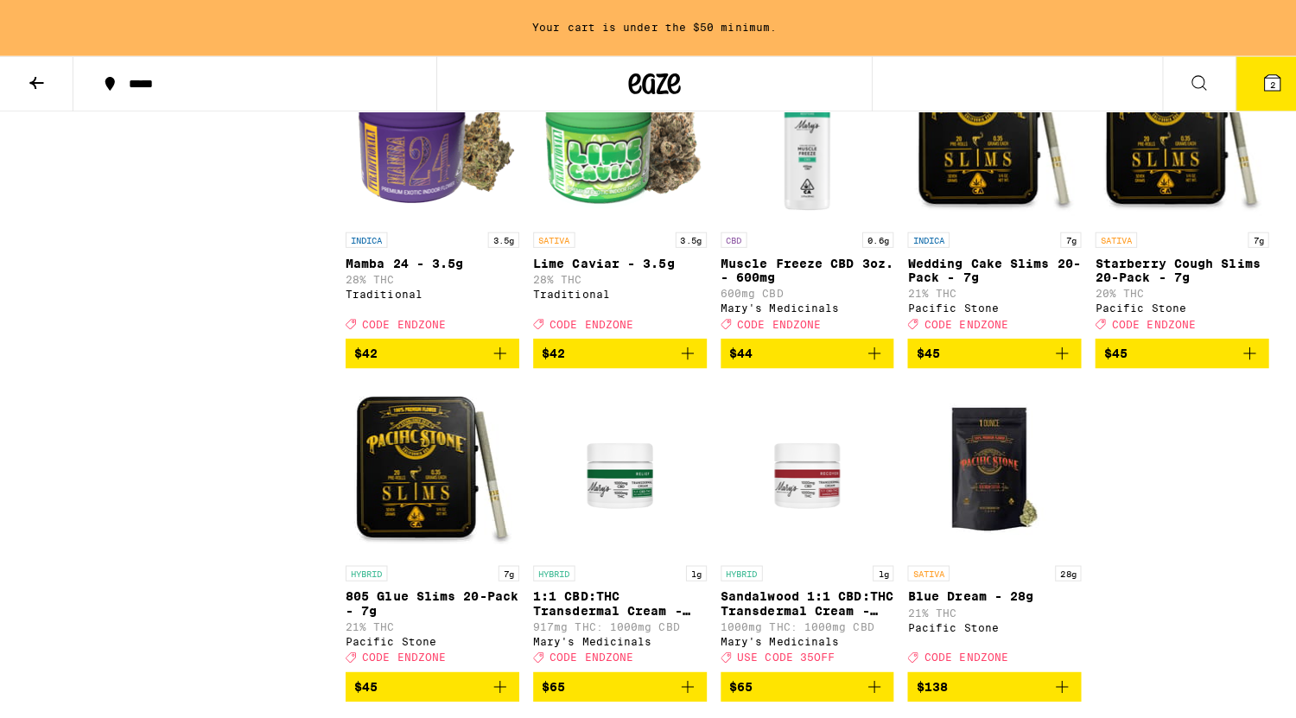
scroll to position [6200, 0]
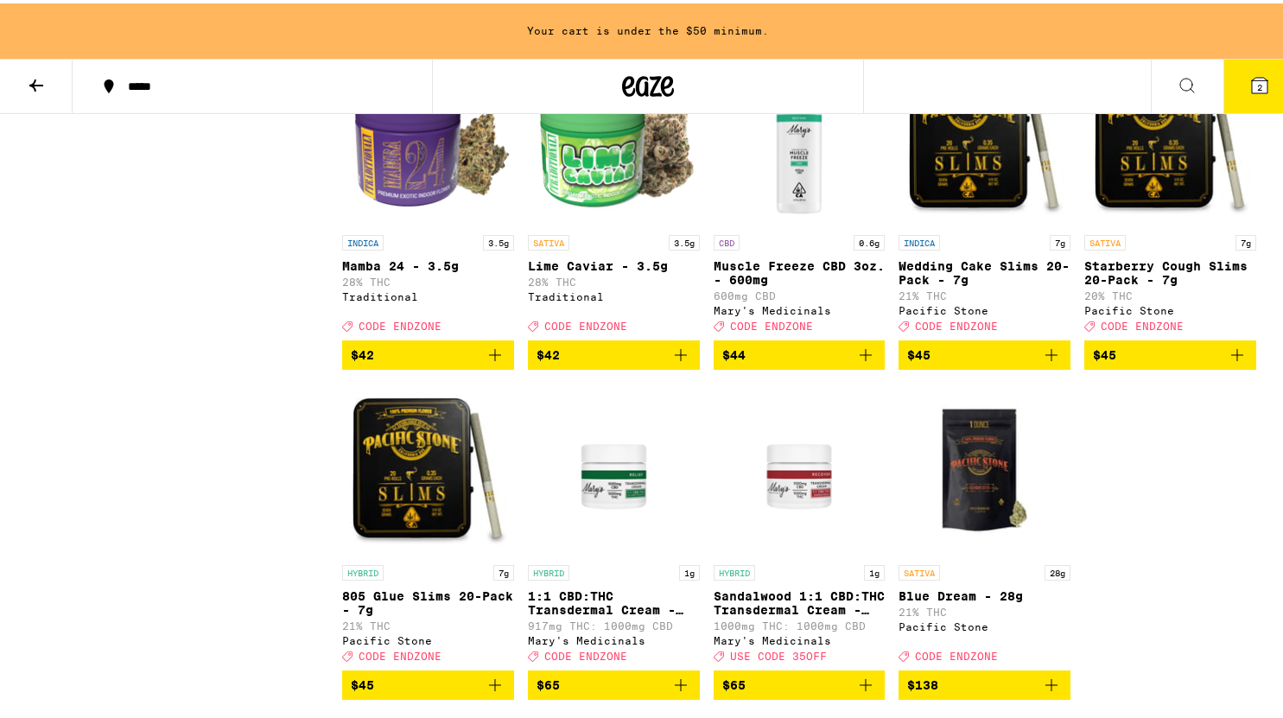
click at [1046, 362] on icon "Add to bag" at bounding box center [1051, 351] width 21 height 21
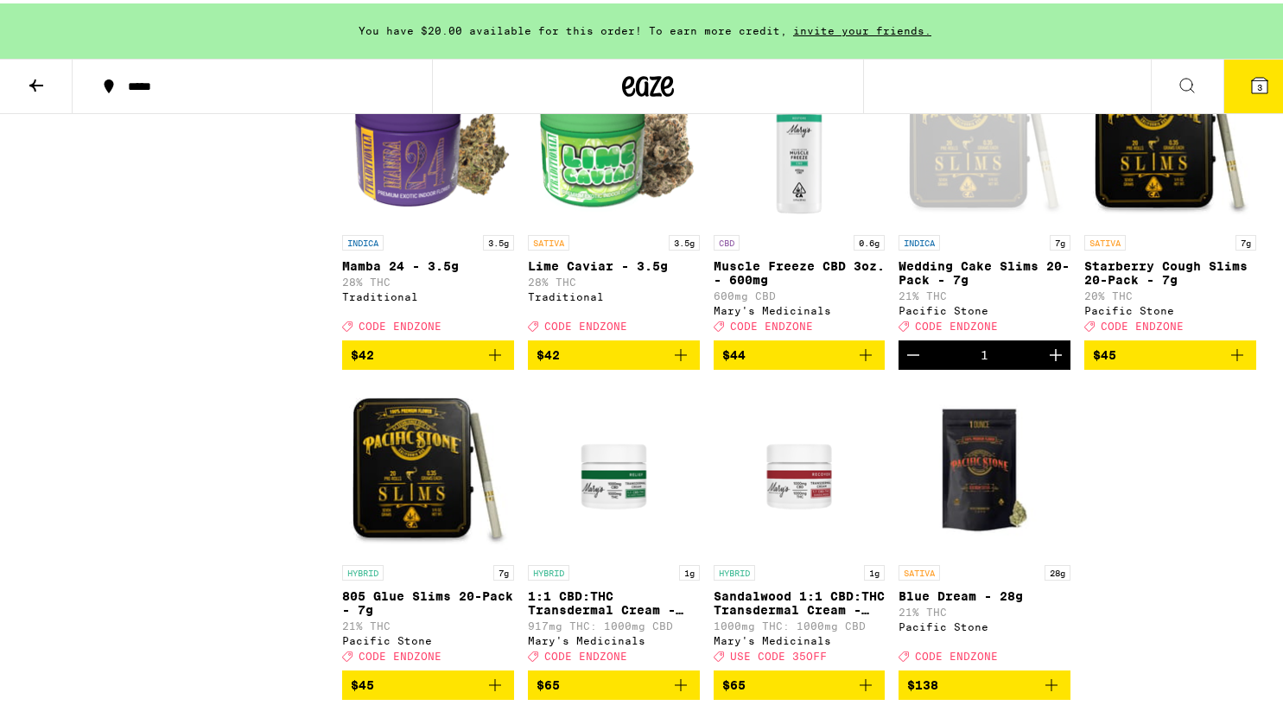
click at [1252, 88] on icon at bounding box center [1260, 82] width 16 height 16
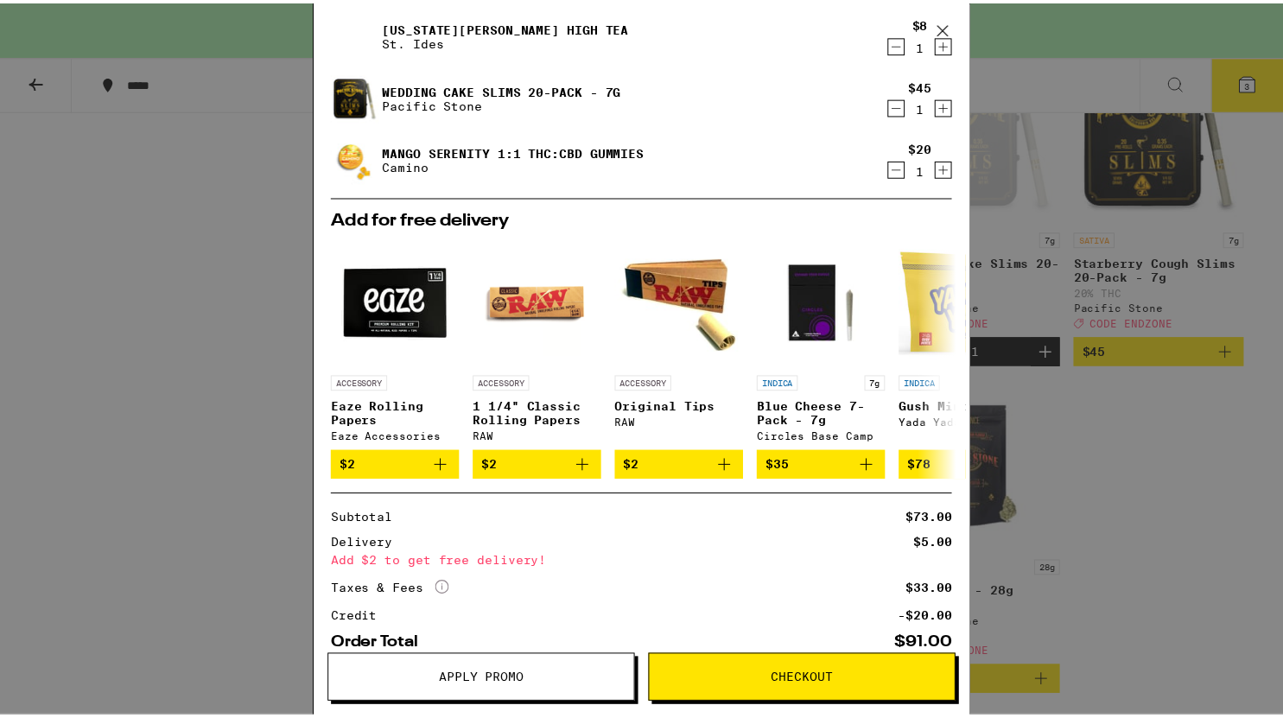
scroll to position [209, 0]
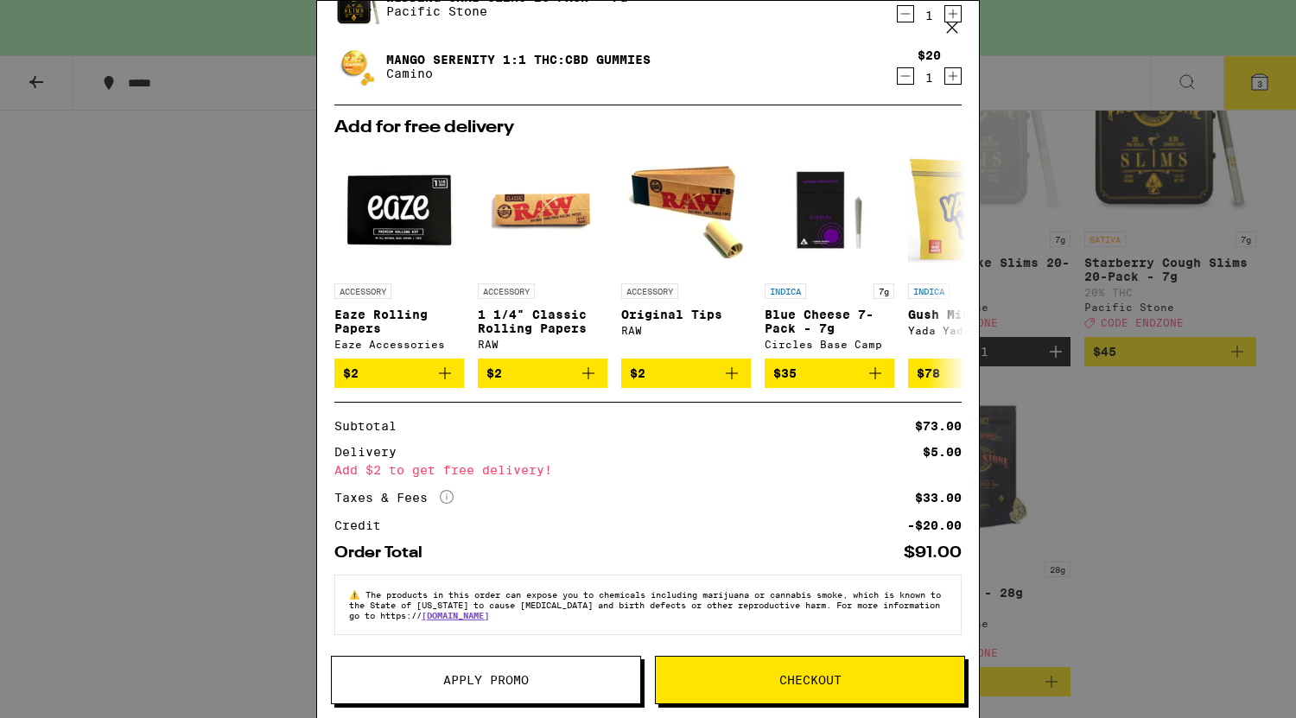
click at [1199, 647] on div "Your Cart You have $20.00 available for this order! To earn more credit, invite…" at bounding box center [648, 359] width 1296 height 718
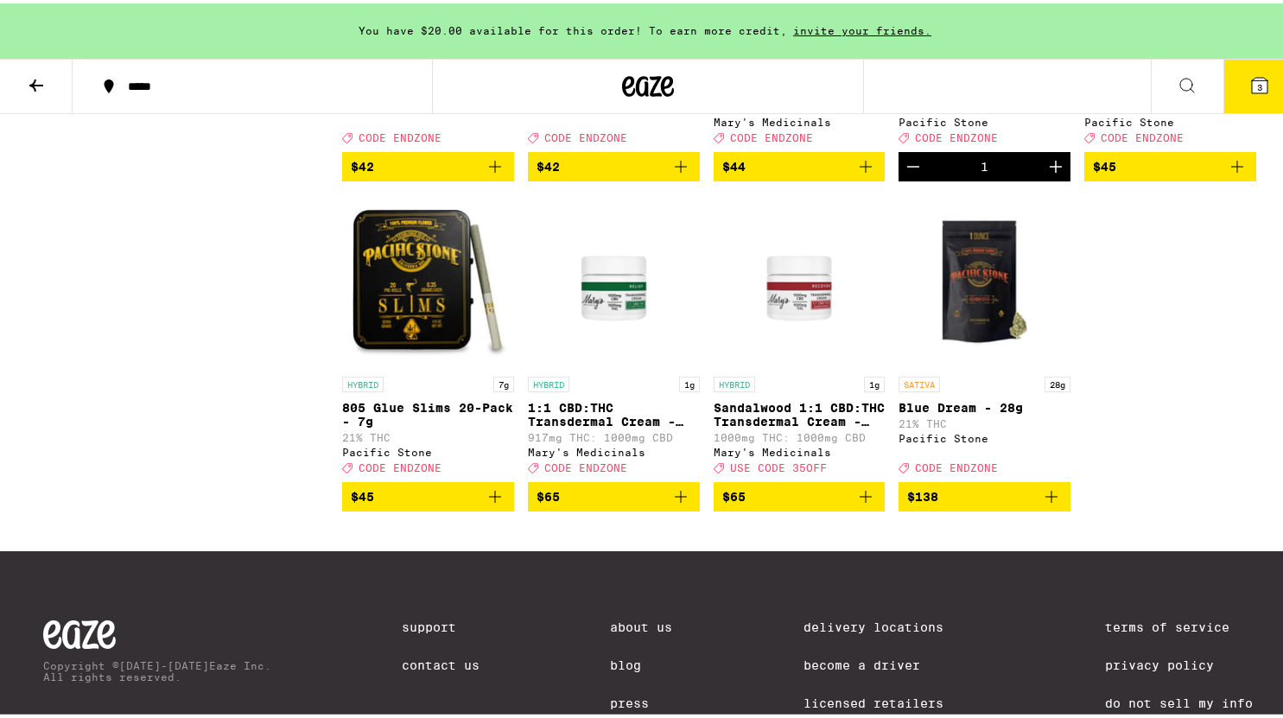
scroll to position [6389, 0]
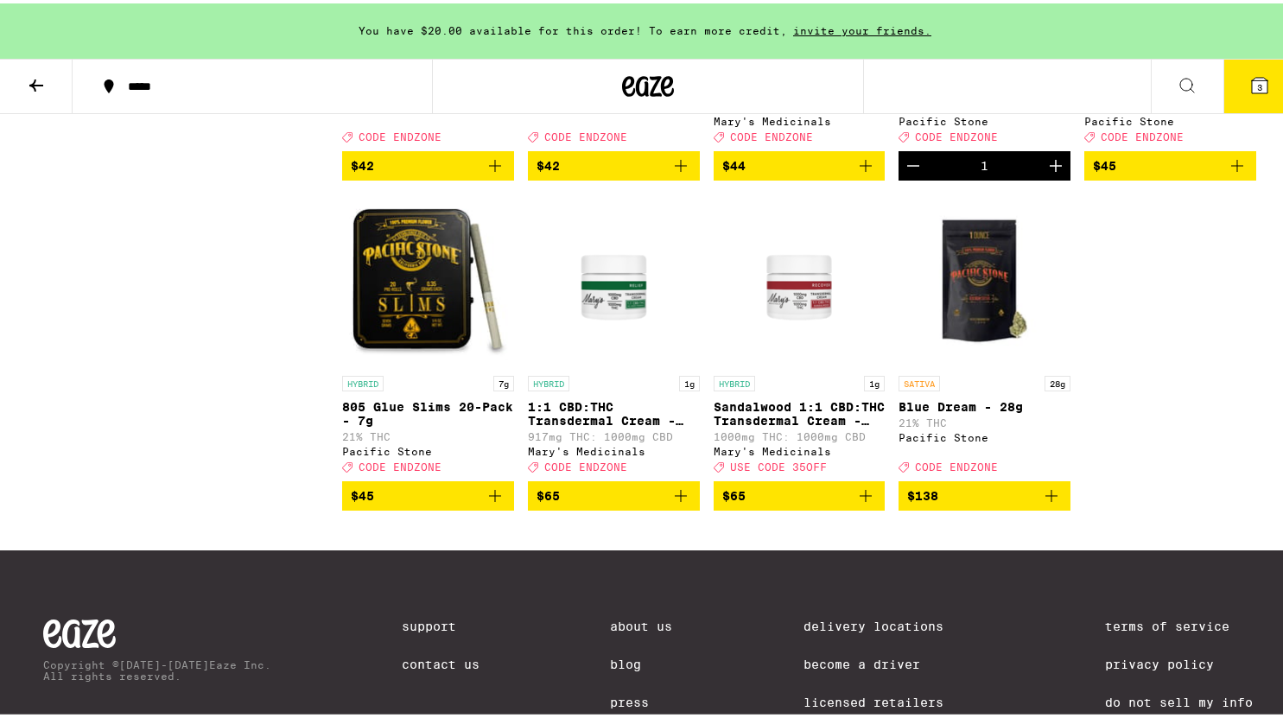
click at [904, 173] on icon "Decrement" at bounding box center [913, 162] width 21 height 21
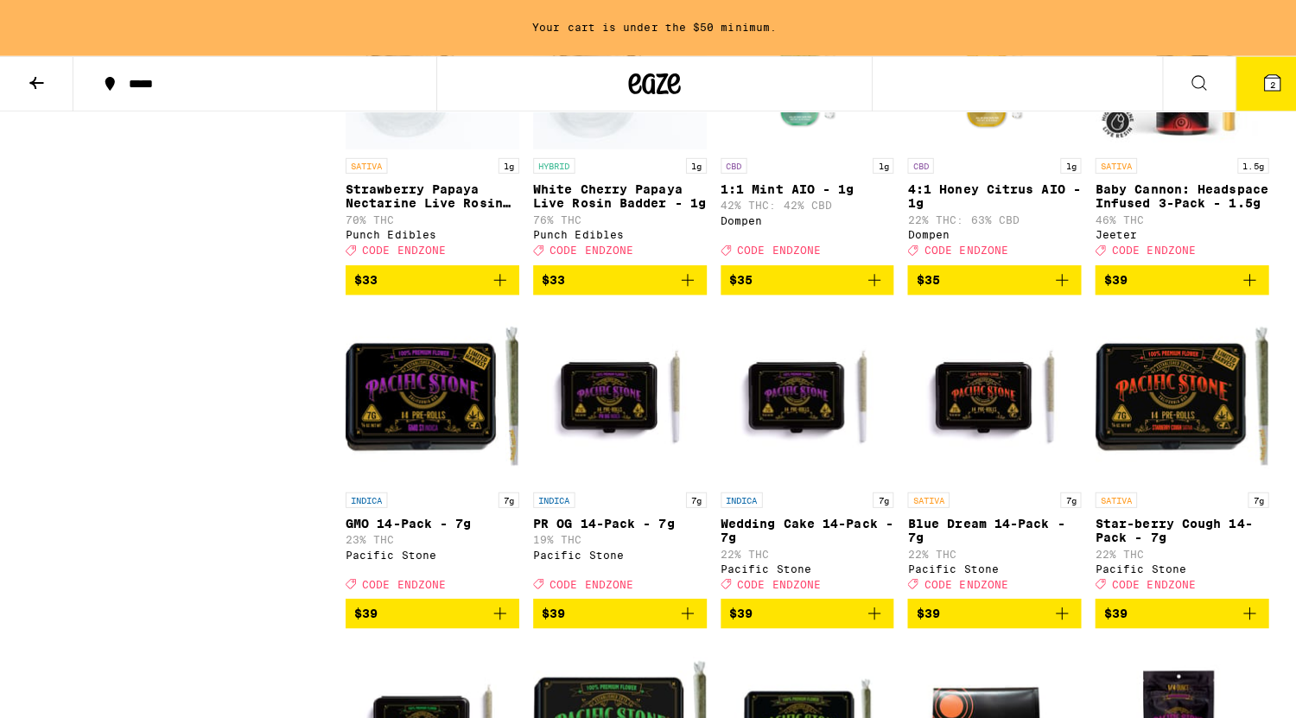
scroll to position [4623, 0]
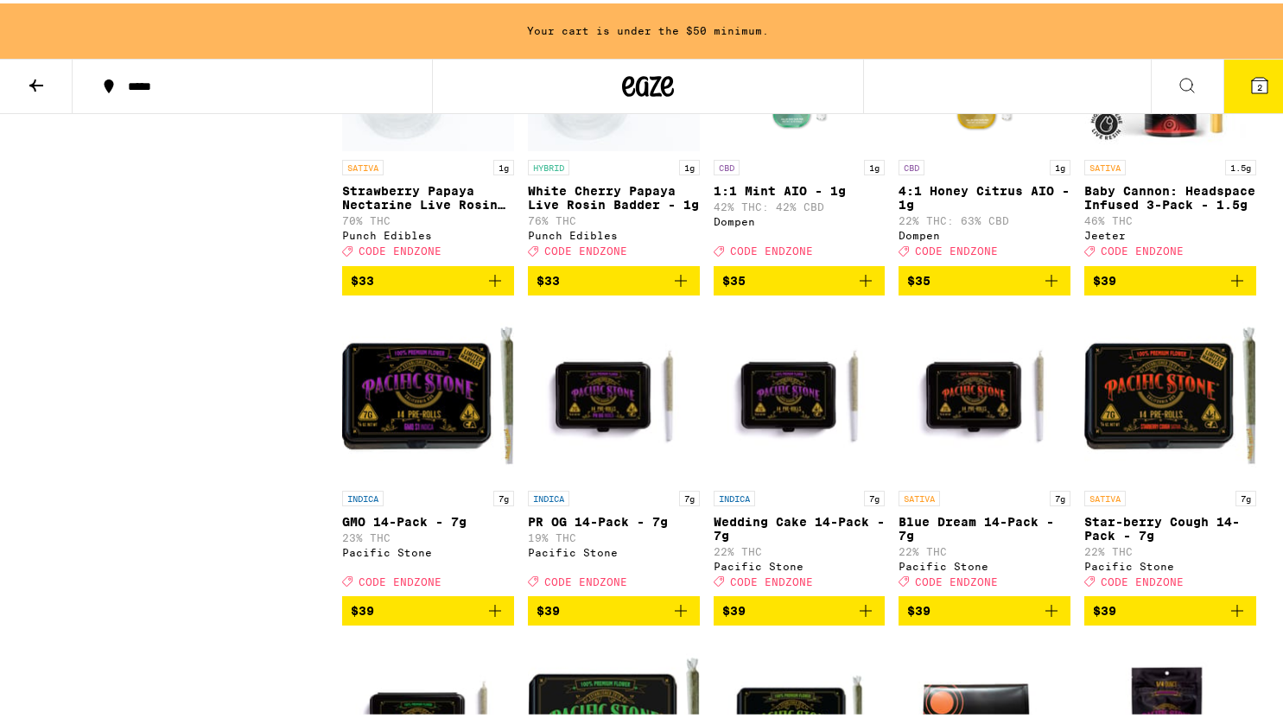
click at [1159, 470] on img "Open page for Star-berry Cough 14-Pack - 7g from Pacific Stone" at bounding box center [1170, 392] width 172 height 173
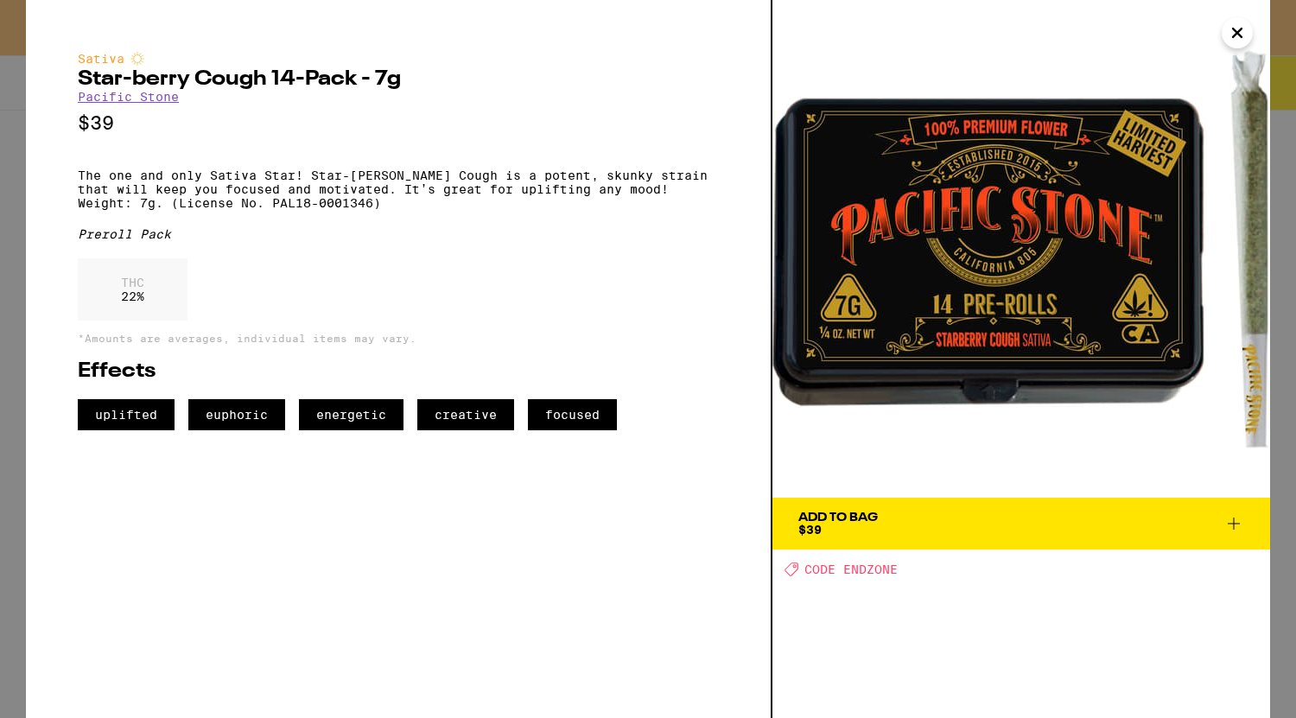
click at [1240, 28] on icon "Close" at bounding box center [1237, 33] width 21 height 26
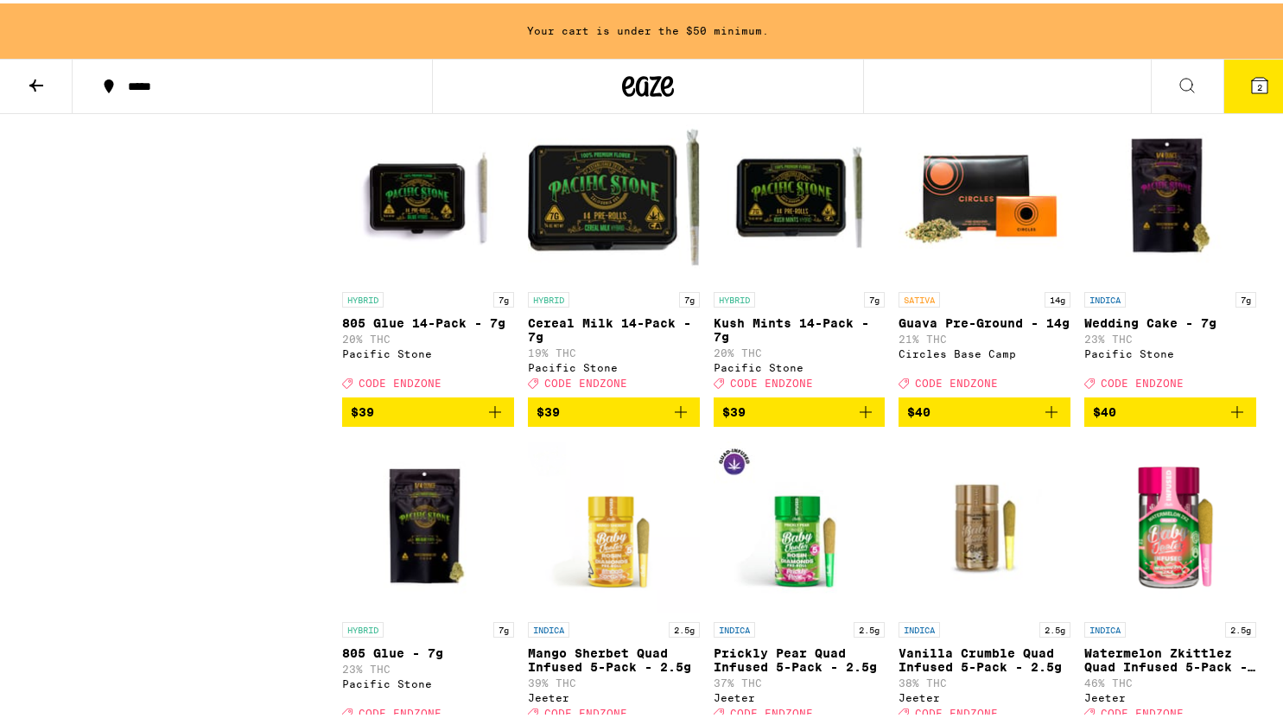
scroll to position [5153, 0]
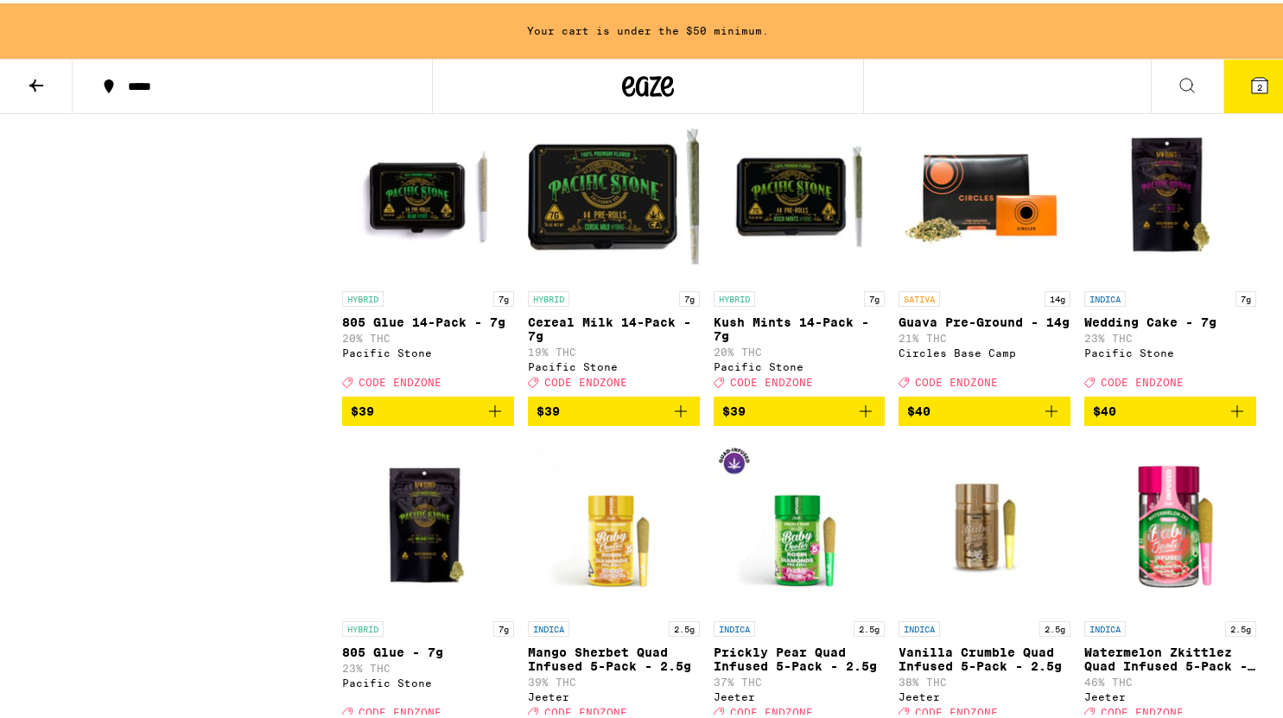
click at [672, 418] on icon "Add to bag" at bounding box center [680, 407] width 21 height 21
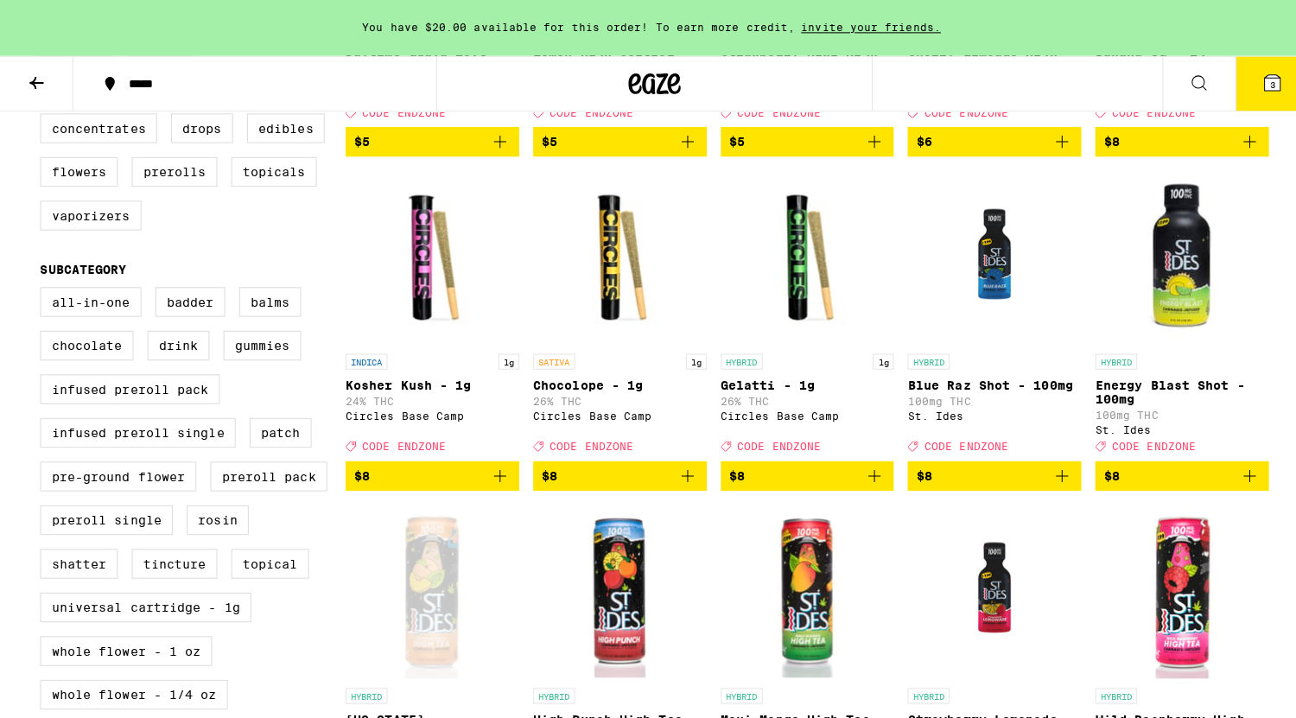
scroll to position [480, 0]
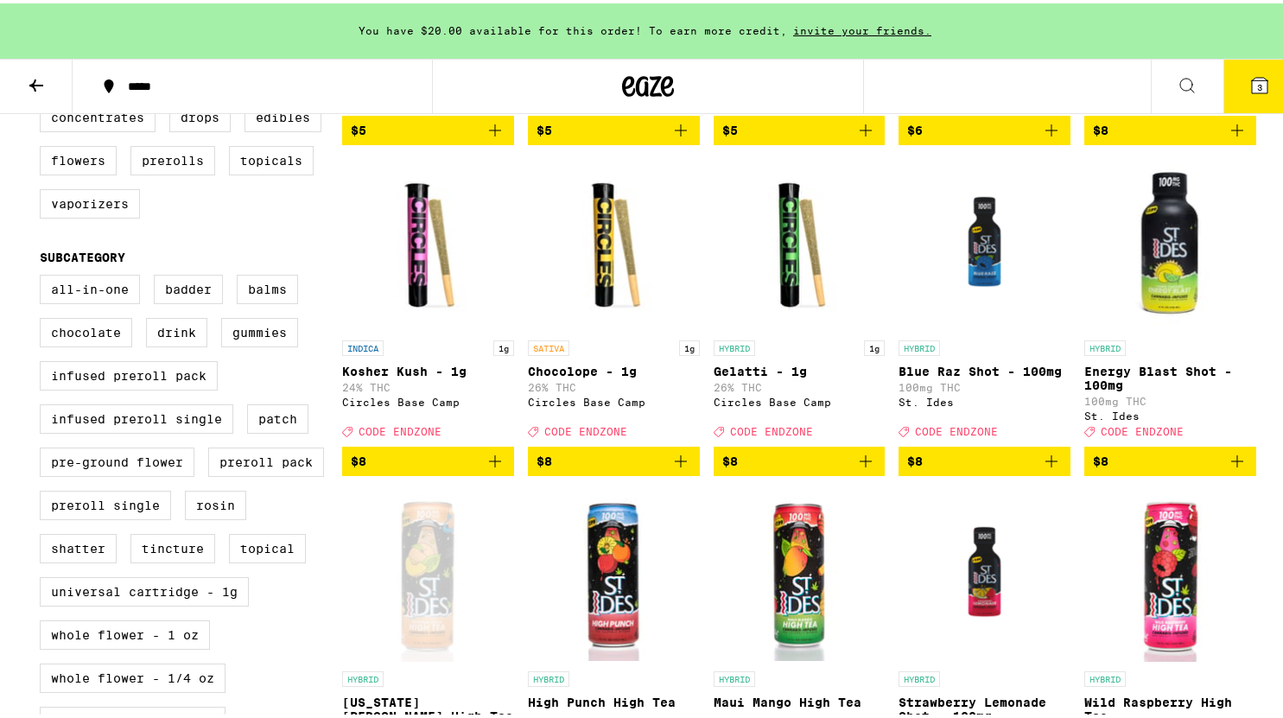
click at [683, 468] on icon "Add to bag" at bounding box center [680, 458] width 21 height 21
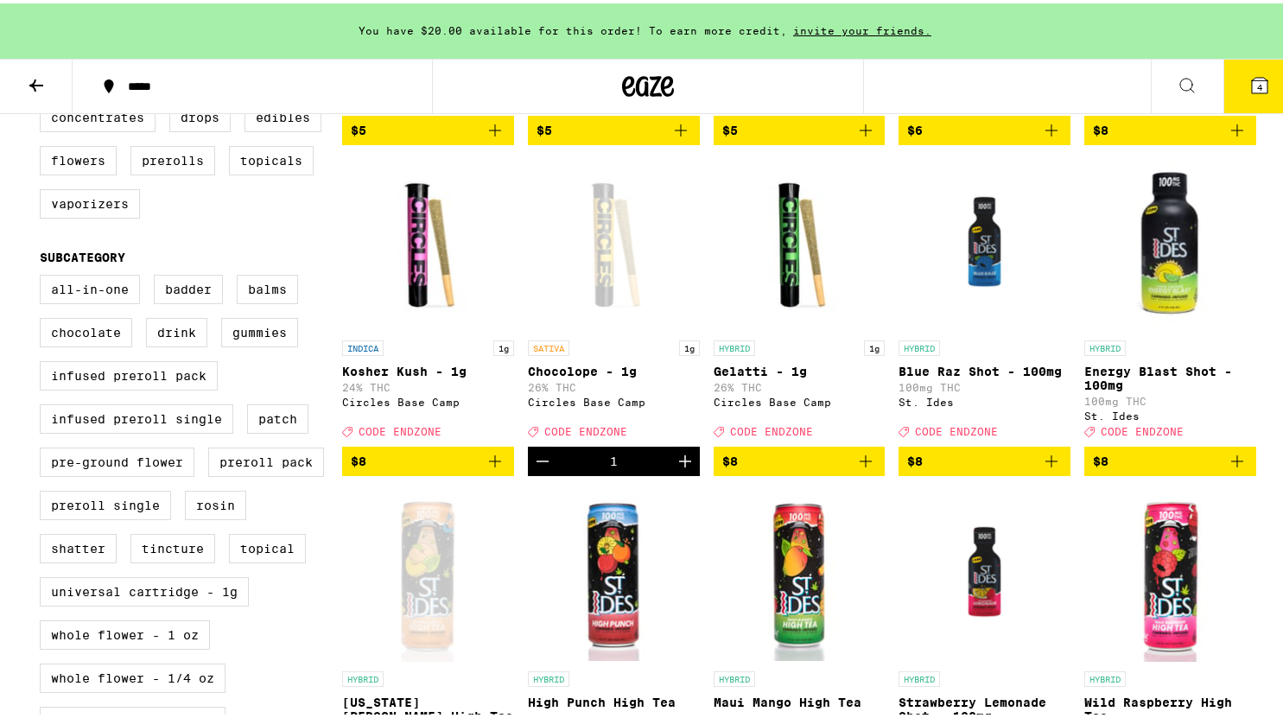
click at [1247, 92] on button "4" at bounding box center [1259, 83] width 73 height 54
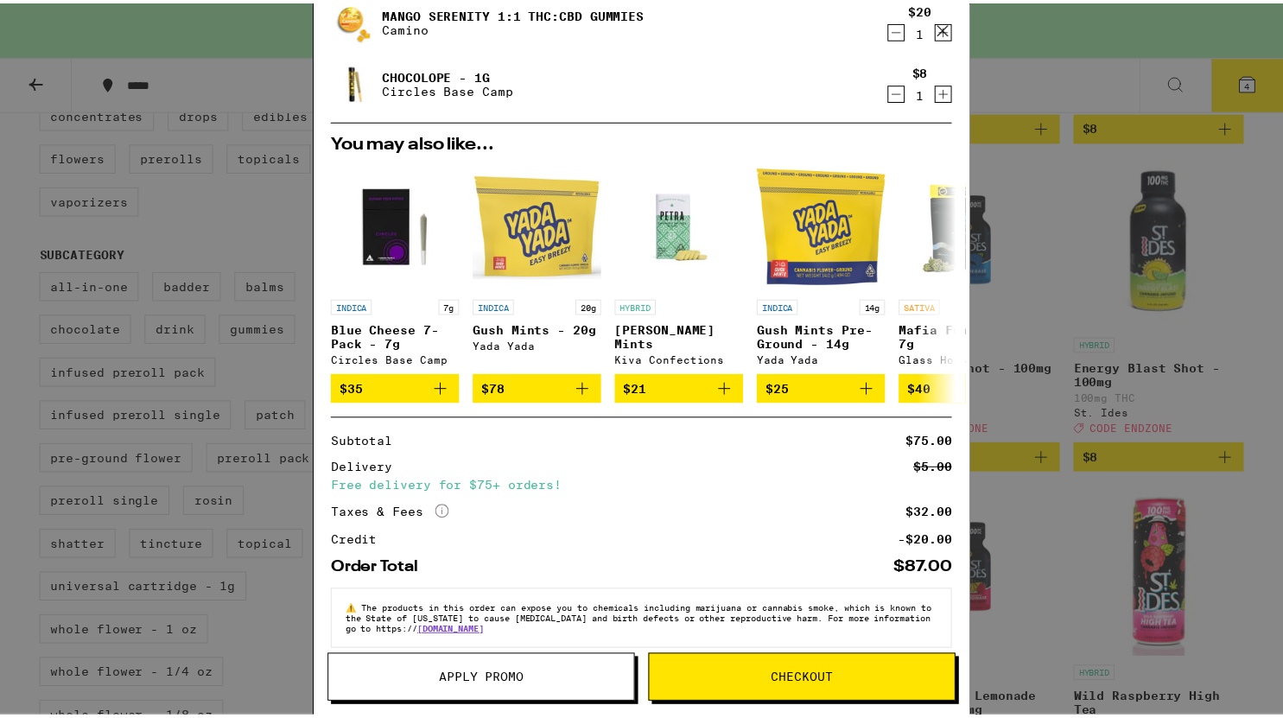
scroll to position [271, 0]
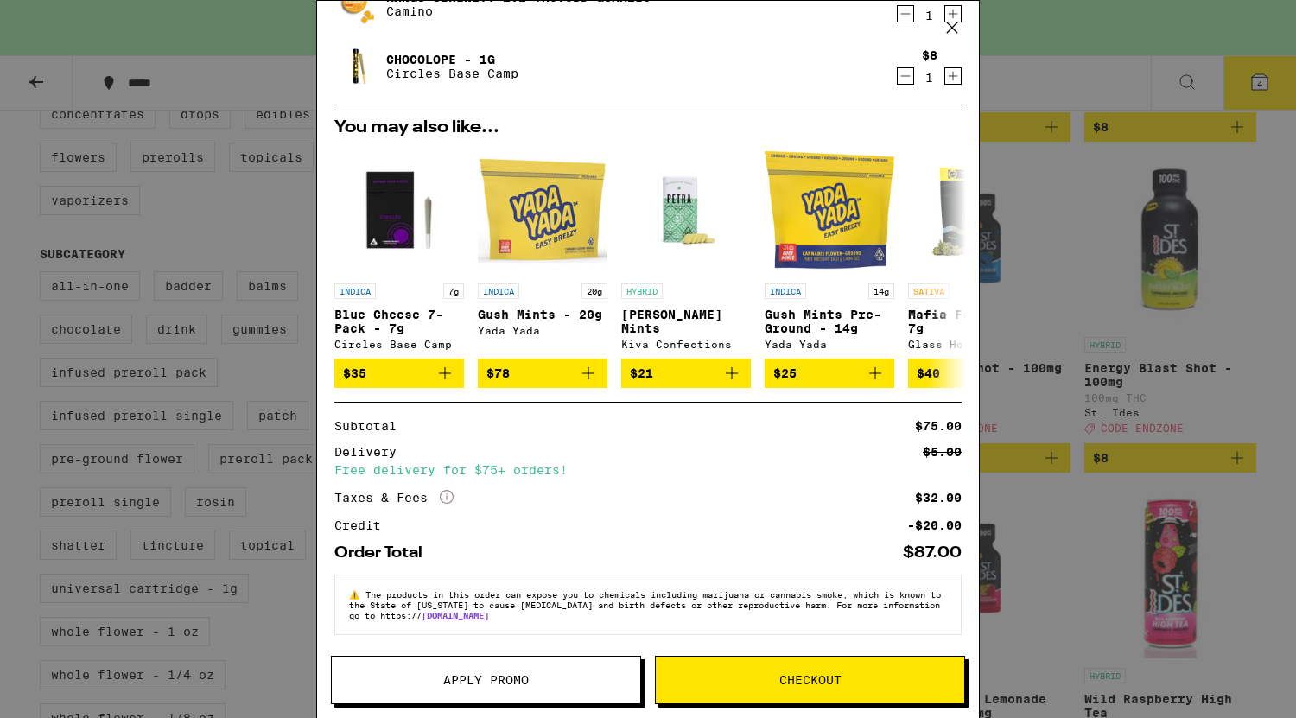
click at [524, 676] on span "Apply Promo" at bounding box center [486, 680] width 86 height 12
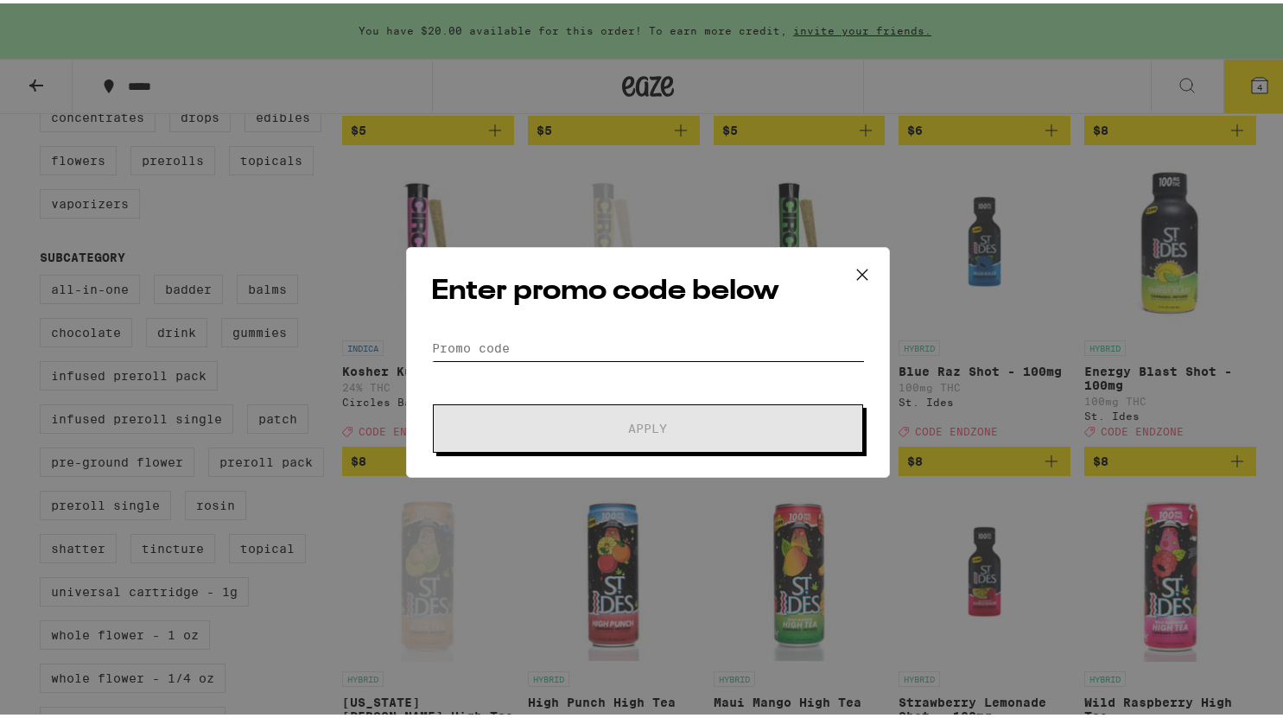
click at [683, 333] on input "Promo Code" at bounding box center [648, 345] width 434 height 26
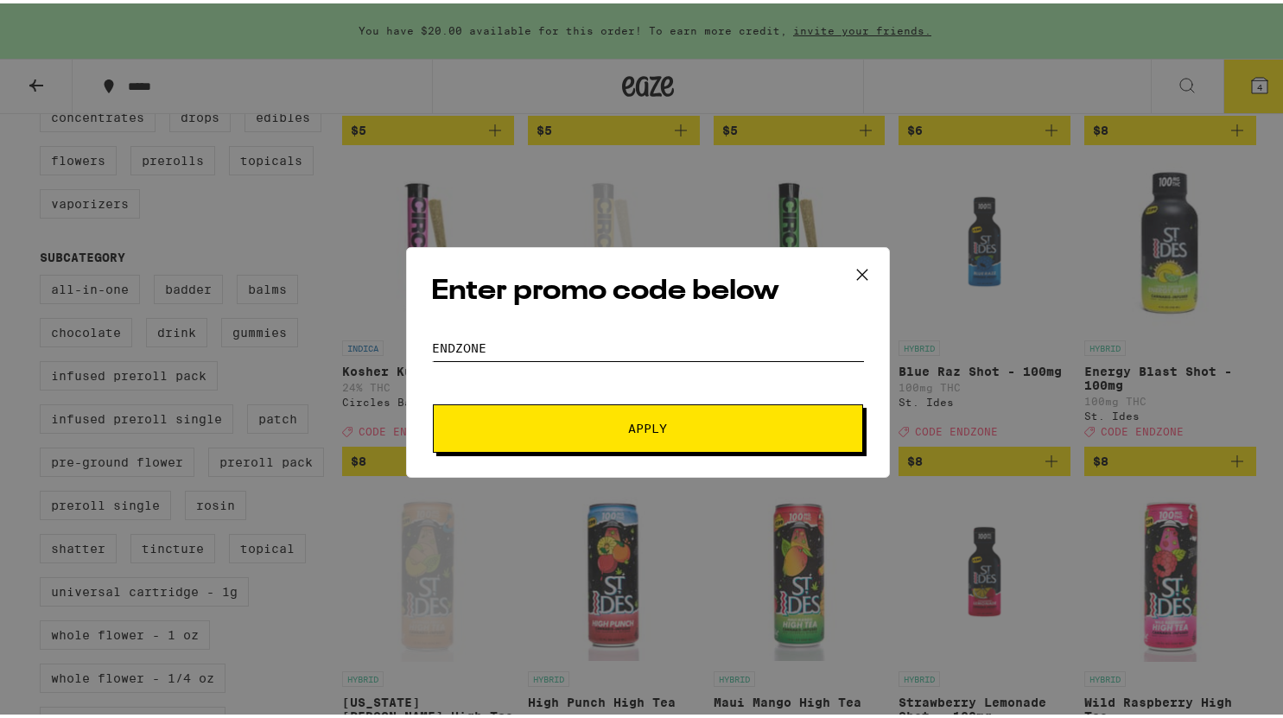
type input "ENDZONE"
click at [747, 433] on button "Apply" at bounding box center [648, 425] width 430 height 48
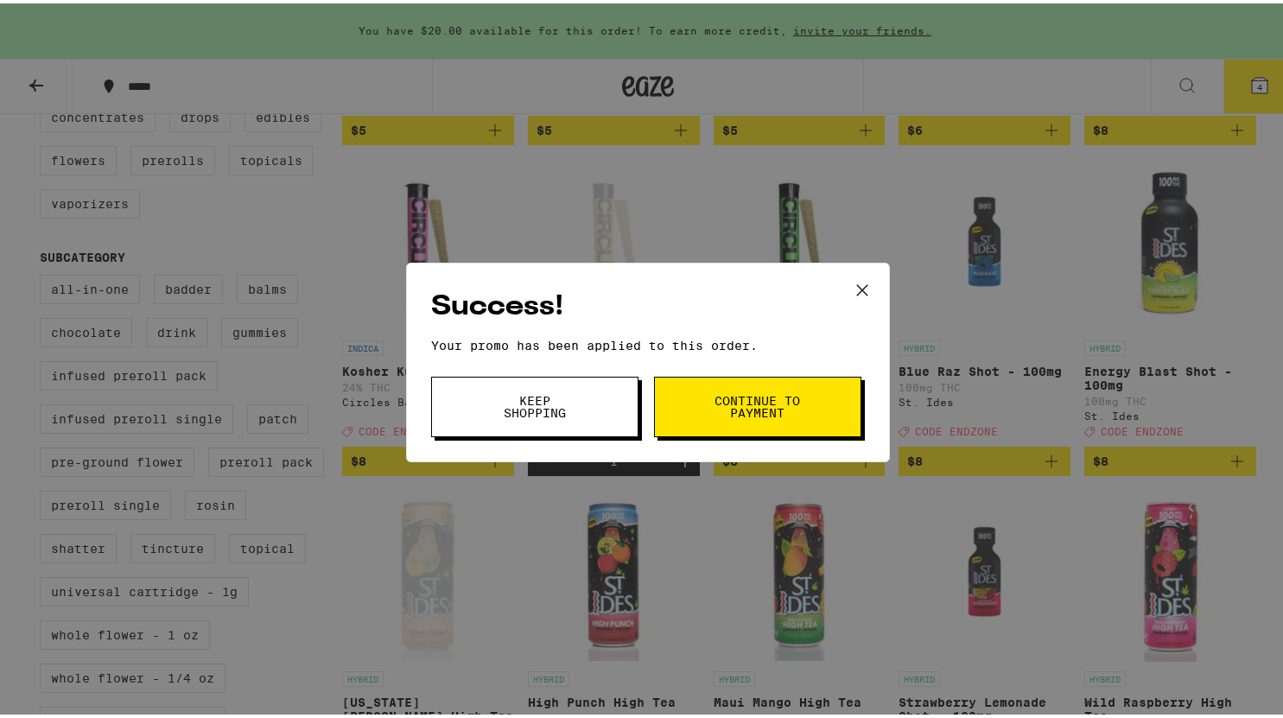
click at [782, 413] on span "Continue to payment" at bounding box center [758, 403] width 88 height 24
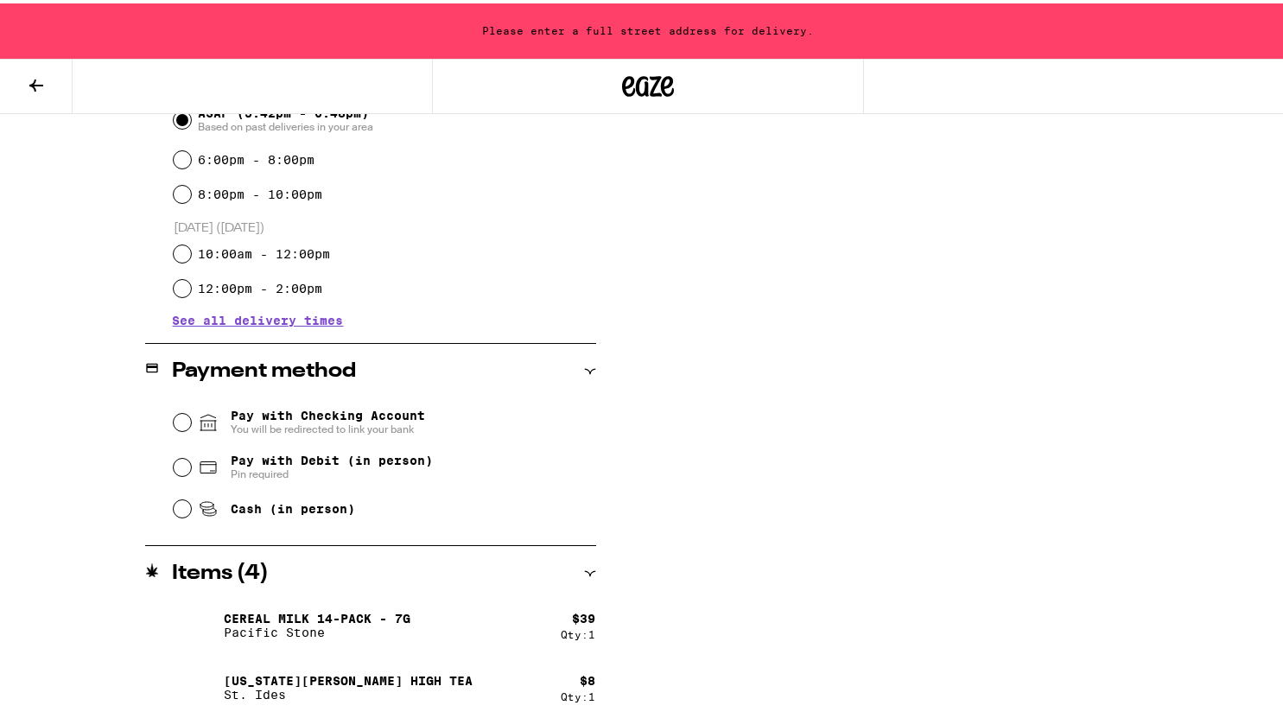
scroll to position [556, 0]
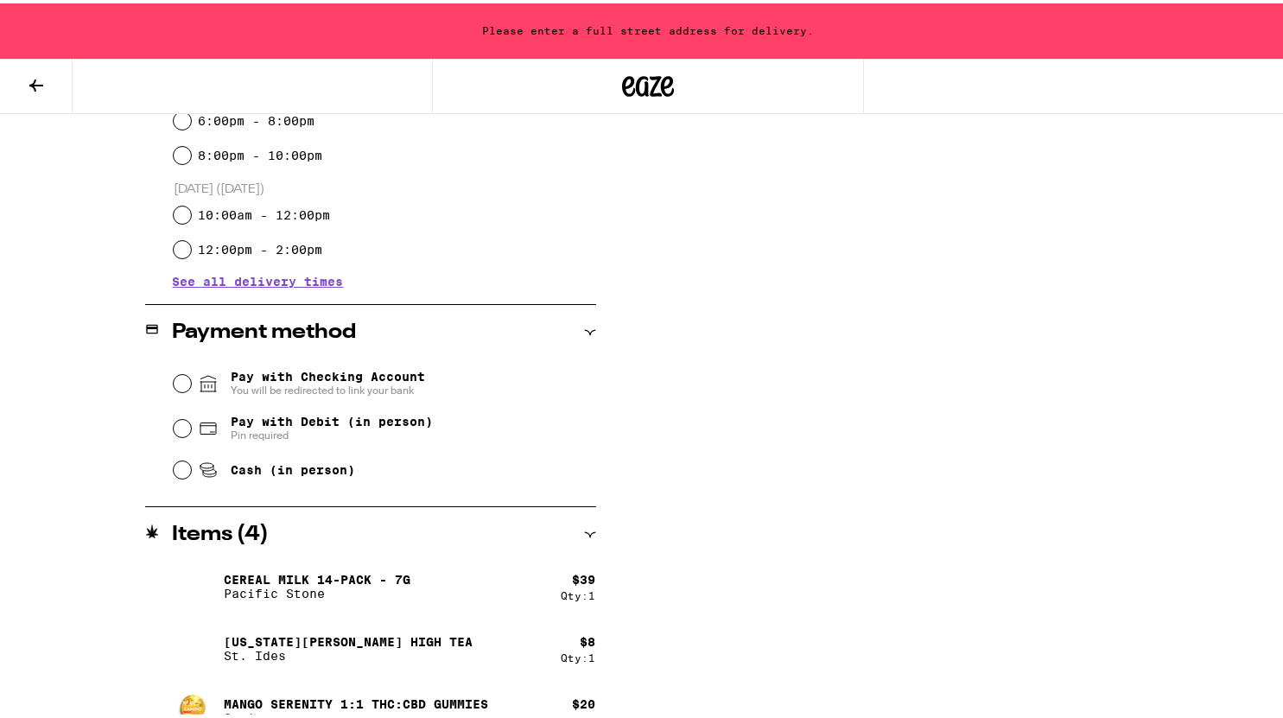
click at [200, 465] on icon at bounding box center [206, 462] width 13 height 5
click at [191, 466] on input "Cash (in person)" at bounding box center [182, 466] width 17 height 17
radio input "true"
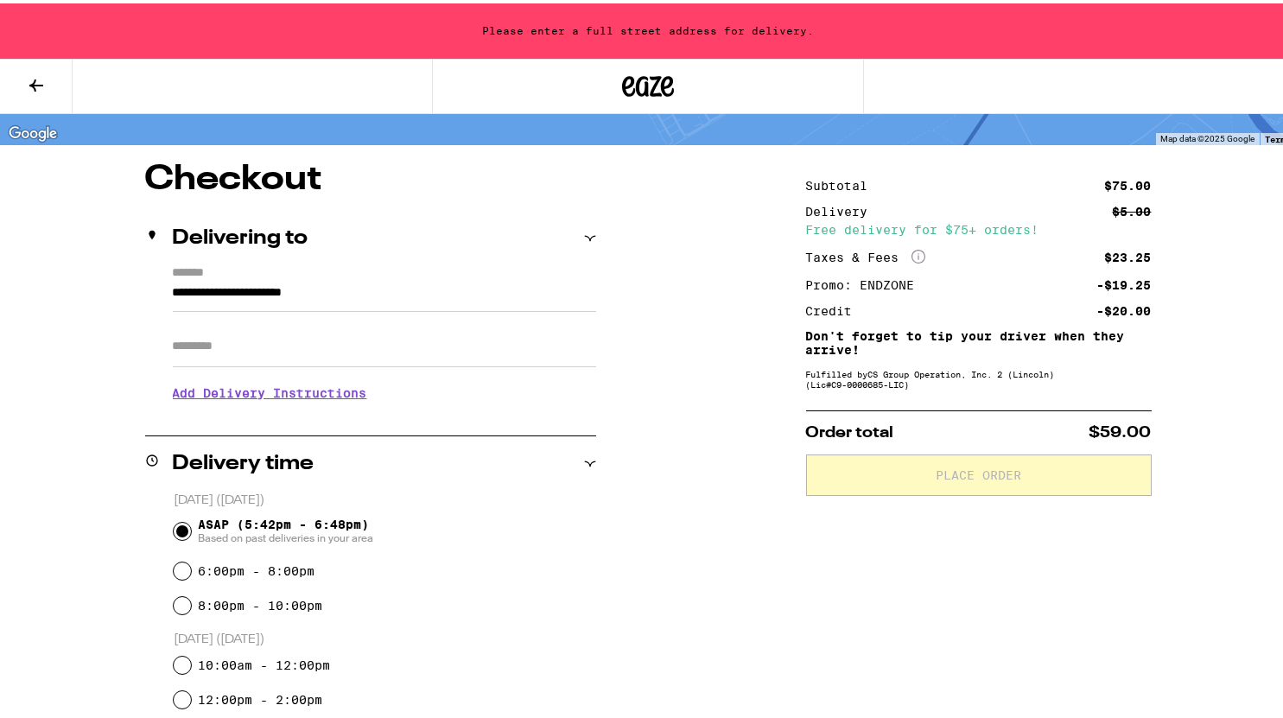
scroll to position [0, 0]
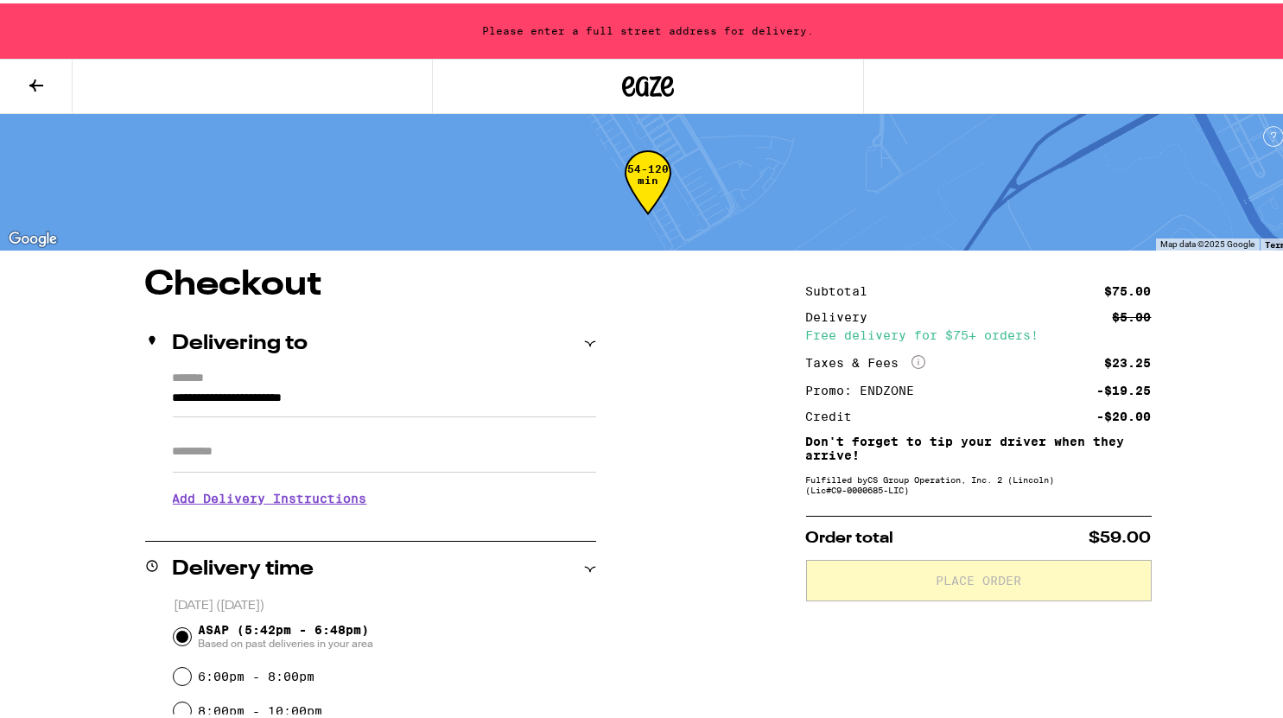
click at [376, 449] on input "Apt/Suite" at bounding box center [384, 448] width 423 height 41
click at [491, 380] on label "*******" at bounding box center [384, 376] width 423 height 16
click at [491, 384] on input "**********" at bounding box center [384, 398] width 423 height 29
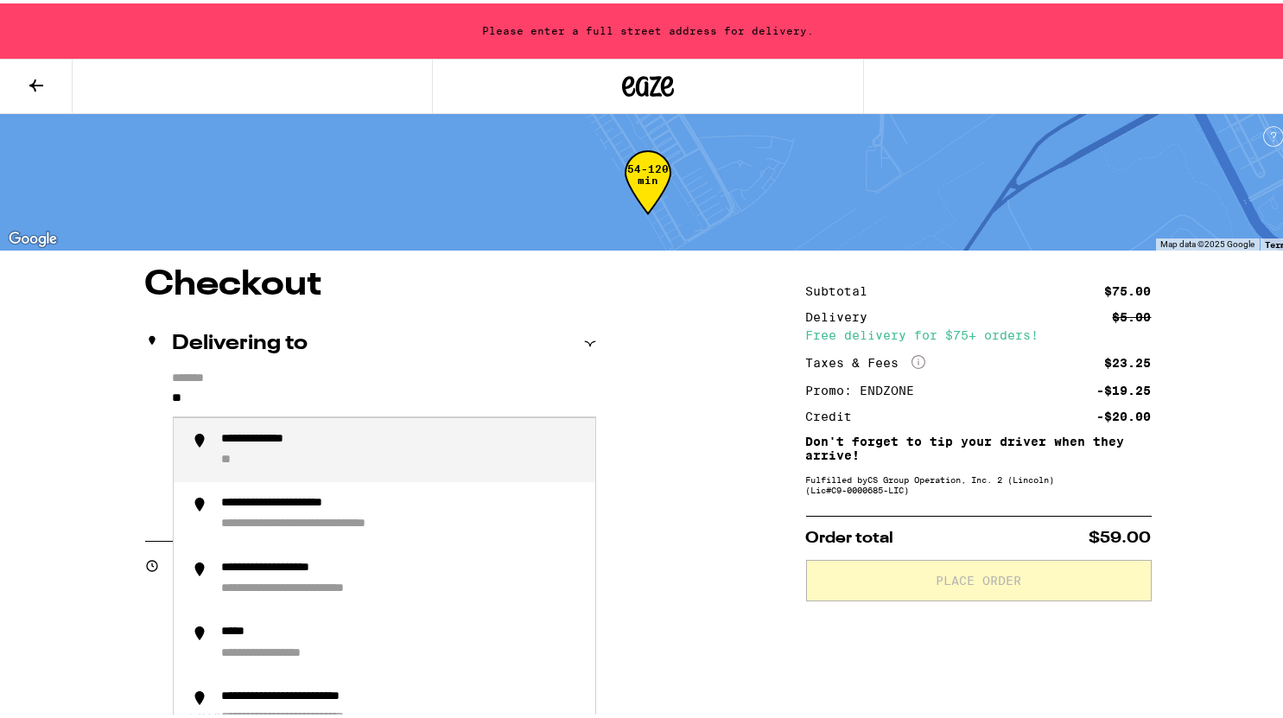
type input "*"
click at [374, 461] on div "**********" at bounding box center [401, 447] width 359 height 37
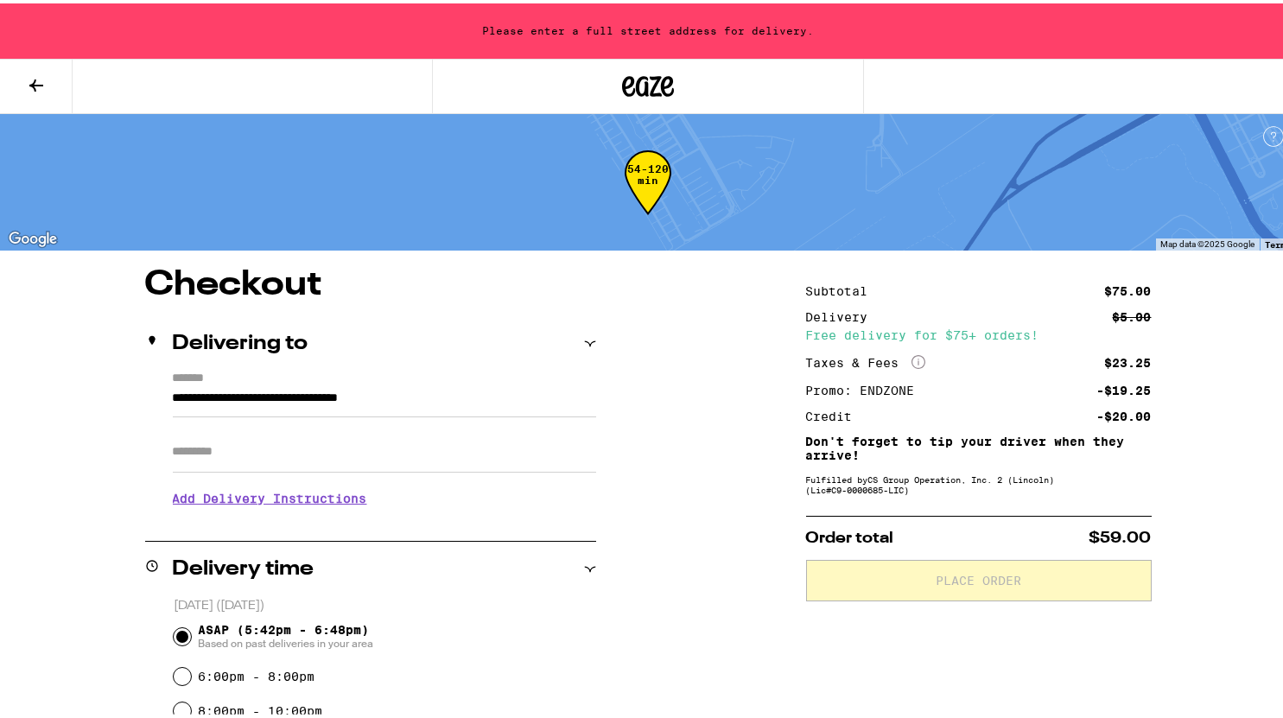
type input "**********"
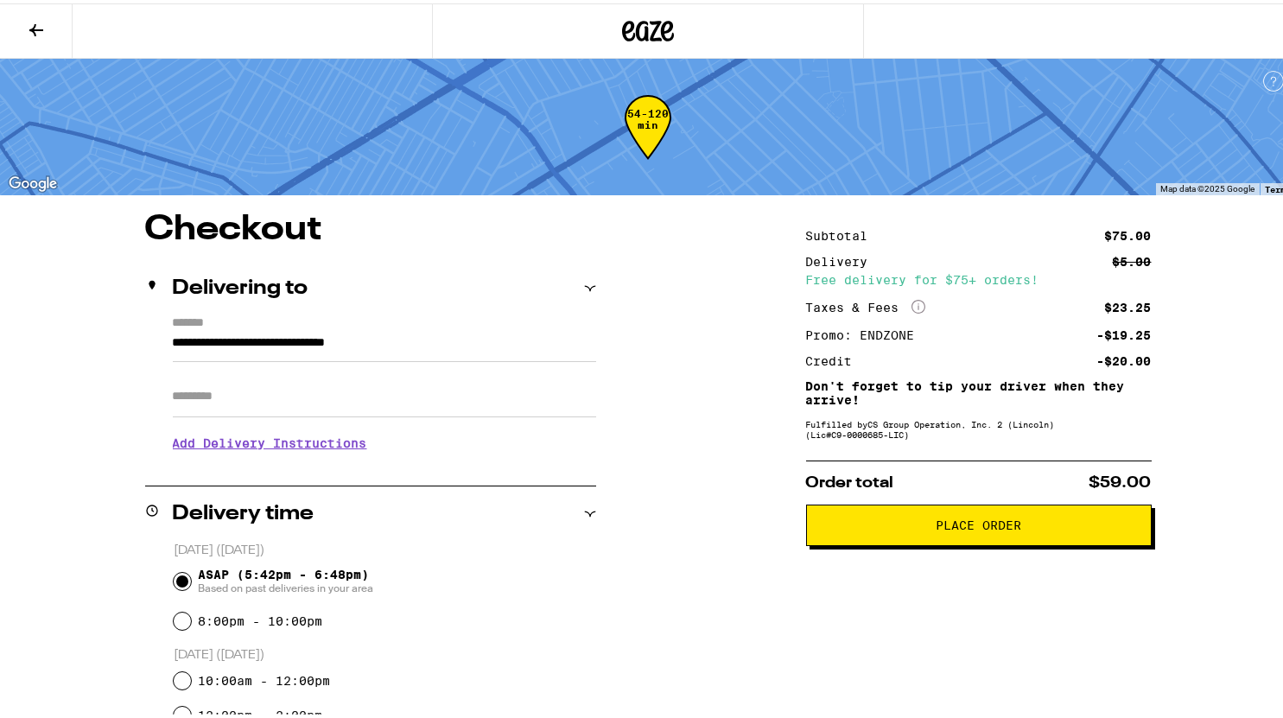
click at [1008, 528] on span "Place Order" at bounding box center [979, 522] width 86 height 12
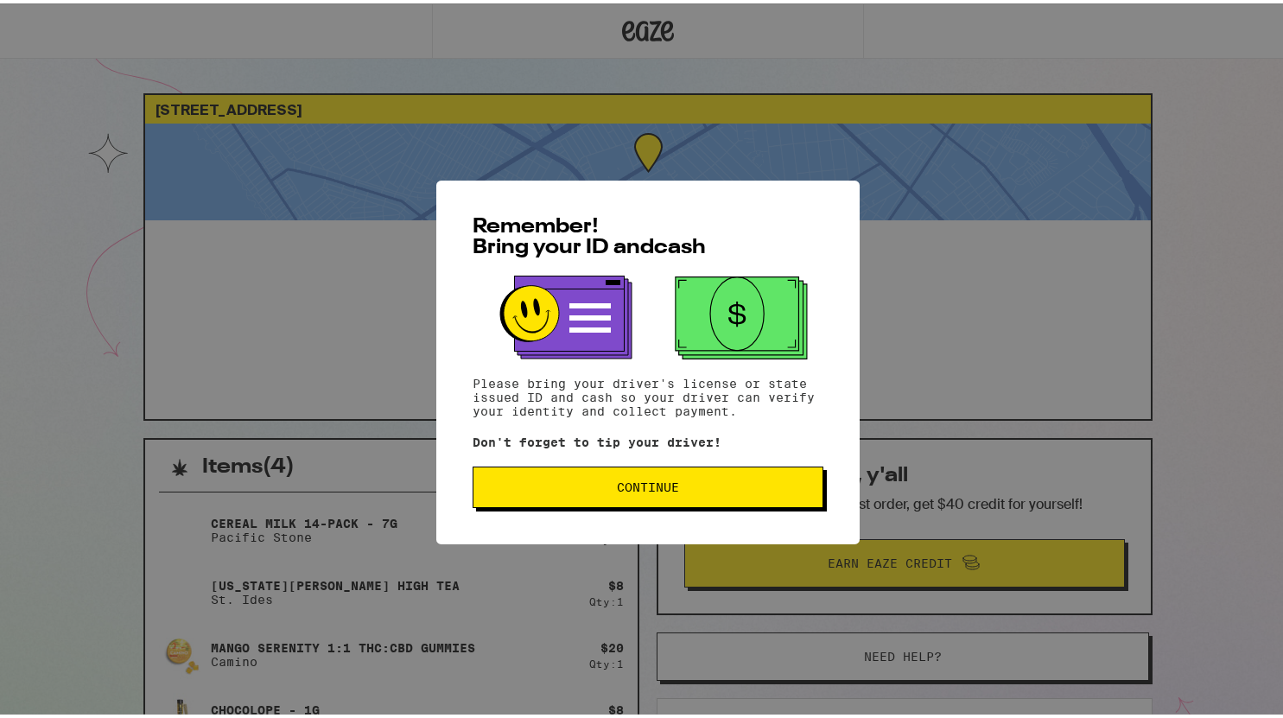
click at [650, 483] on span "Continue" at bounding box center [648, 484] width 62 height 12
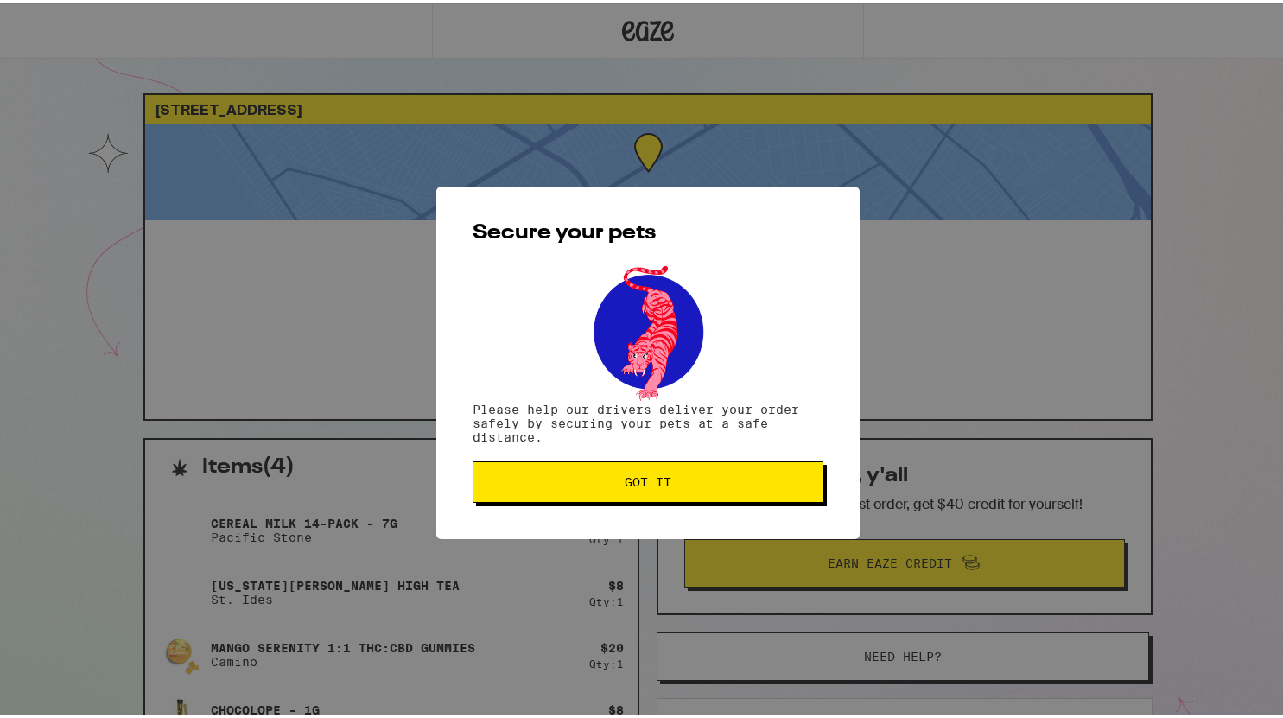
click at [645, 499] on button "Got it" at bounding box center [648, 478] width 351 height 41
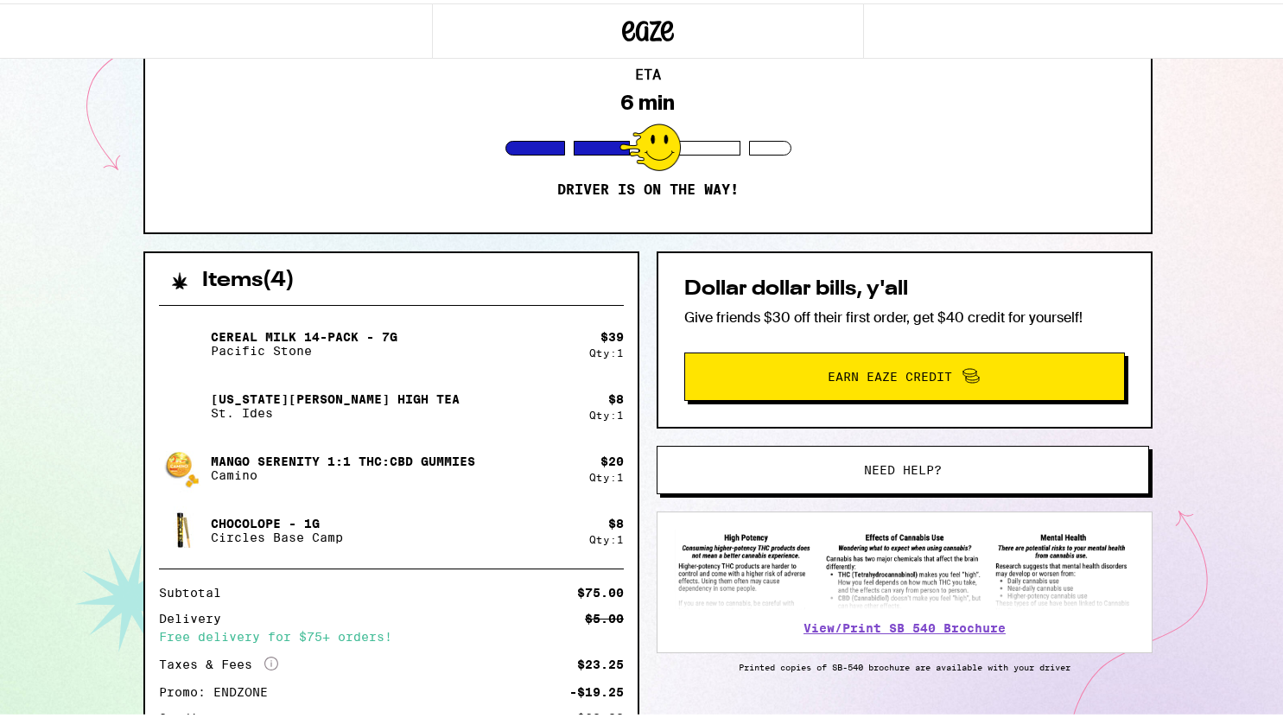
scroll to position [179, 0]
